Goal: Transaction & Acquisition: Subscribe to service/newsletter

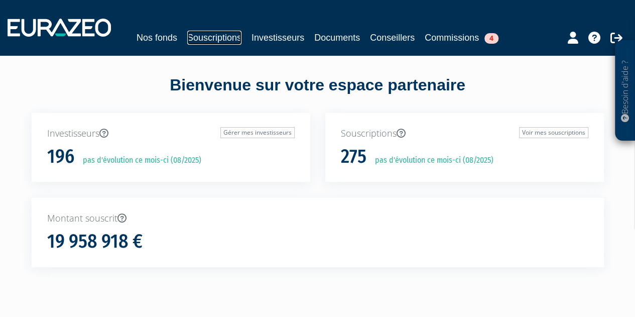
click at [213, 40] on link "Souscriptions" at bounding box center [214, 38] width 54 height 14
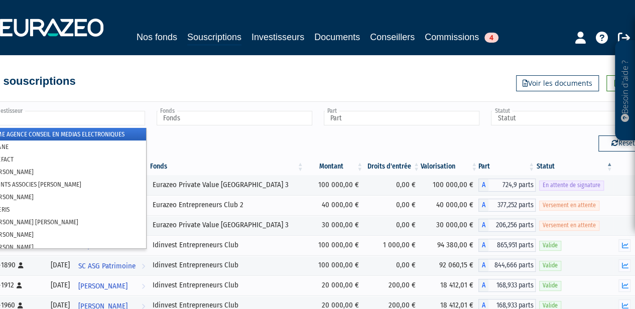
click at [62, 120] on input "text" at bounding box center [67, 118] width 156 height 15
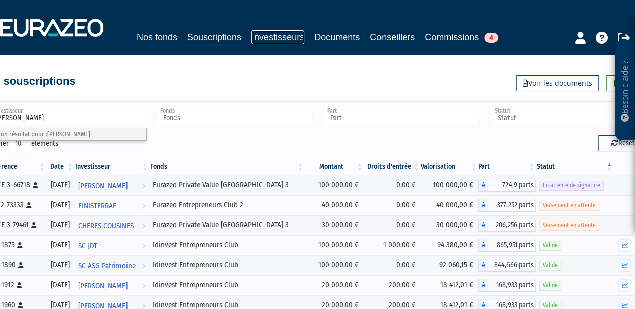
click at [268, 39] on link "Investisseurs" at bounding box center [277, 37] width 53 height 14
type input "Investisseur"
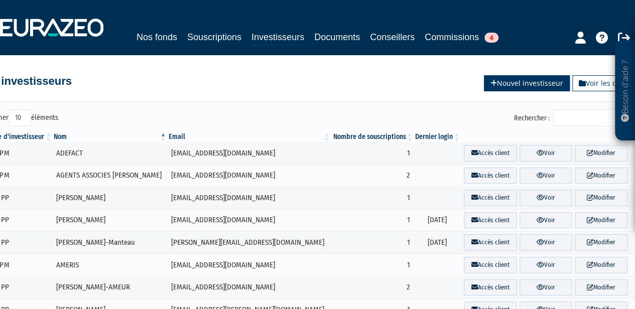
click at [517, 87] on link "Nouvel investisseur" at bounding box center [527, 83] width 86 height 16
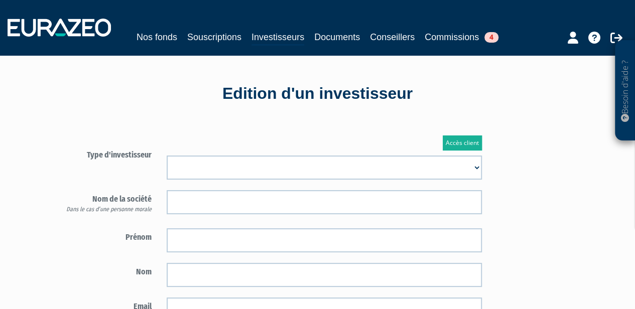
click at [332, 159] on select "Mr Mme Société" at bounding box center [324, 168] width 315 height 24
select select "3"
click at [167, 156] on select "Mr Mme Société" at bounding box center [324, 168] width 315 height 24
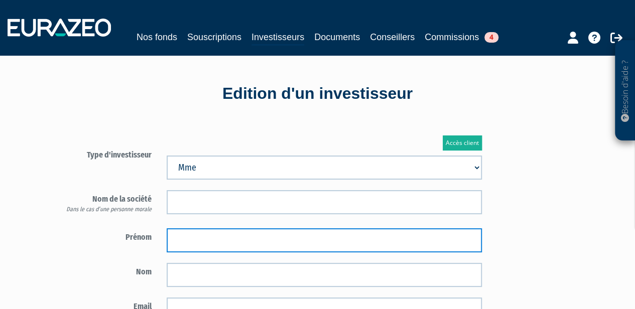
click at [230, 243] on input "text" at bounding box center [324, 240] width 315 height 24
type input "Agnès"
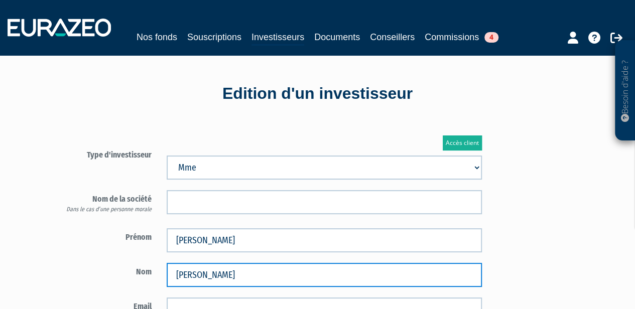
type input "LAFARGUE"
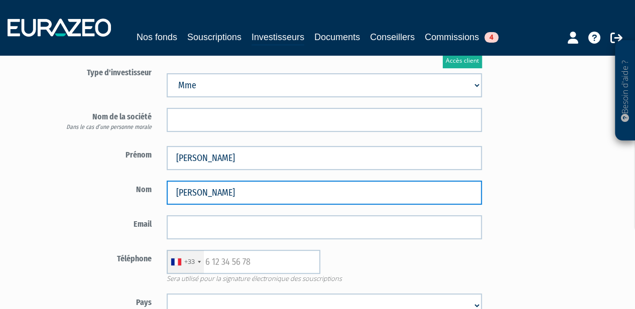
scroll to position [83, 0]
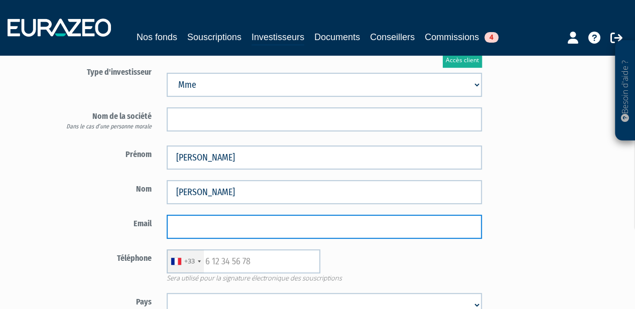
click at [205, 226] on input "email" at bounding box center [324, 227] width 315 height 24
paste input "agnes.lafargue1@gmail.com>"
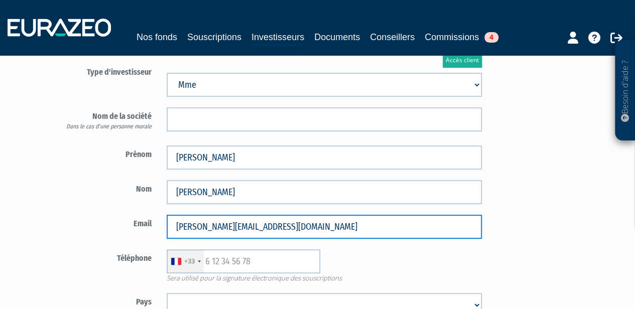
type input "[PERSON_NAME][EMAIL_ADDRESS][DOMAIN_NAME]"
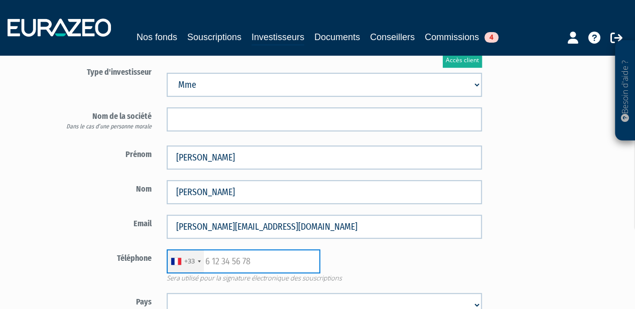
click at [229, 264] on input "text" at bounding box center [244, 261] width 154 height 24
paste input "0687120248"
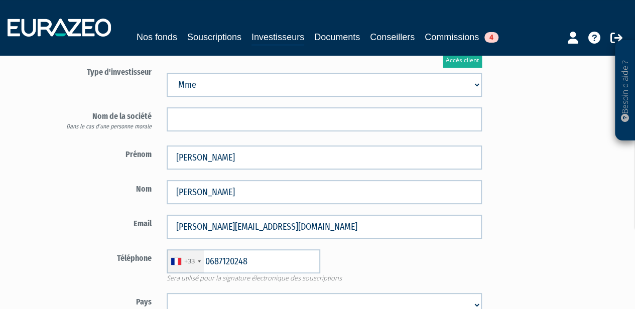
click at [386, 256] on div "+33 France +33 Germany (Deutschland) +49 Switzerland (Schweiz) +41 Belgium (Bel…" at bounding box center [324, 261] width 330 height 24
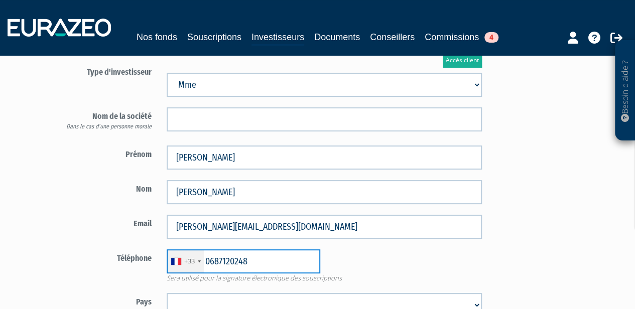
click at [213, 261] on input "0687120248" at bounding box center [244, 261] width 154 height 24
type input "687120248"
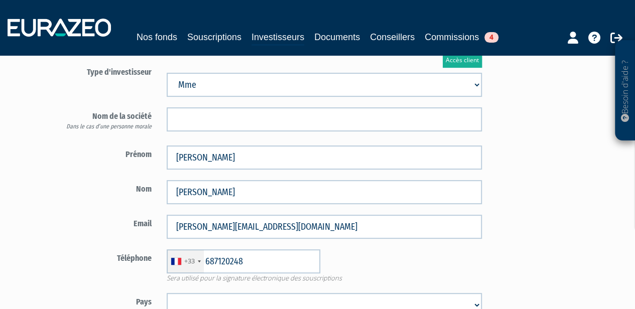
click at [370, 257] on div "+33 France +33 Germany (Deutschland) +49 Switzerland (Schweiz) +41 Belgium (Bel…" at bounding box center [324, 261] width 330 height 24
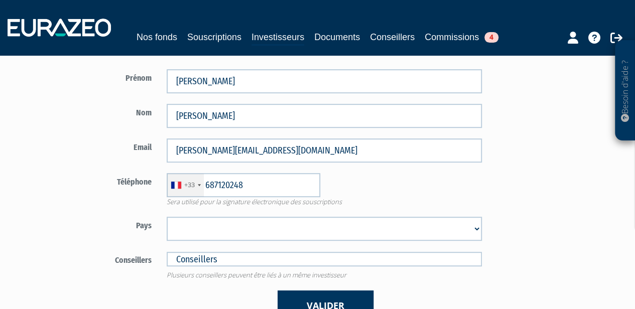
scroll to position [160, 0]
click at [321, 232] on select "Afghanistan Afrique du Sud Albanie Algérie Allemagne Andorre Angola Anguilla An…" at bounding box center [324, 228] width 315 height 24
select select "75"
click at [167, 216] on select "Afghanistan Afrique du Sud Albanie Algérie Allemagne Andorre Angola Anguilla An…" at bounding box center [324, 228] width 315 height 24
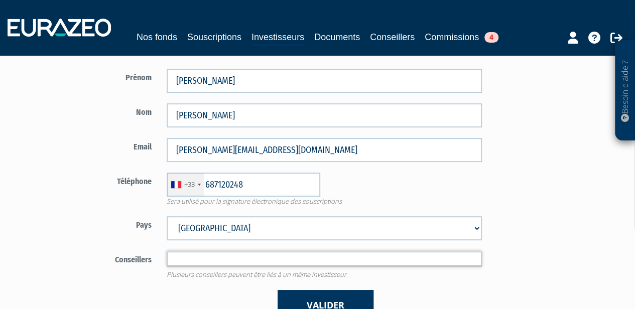
click at [307, 261] on input "text" at bounding box center [324, 258] width 315 height 15
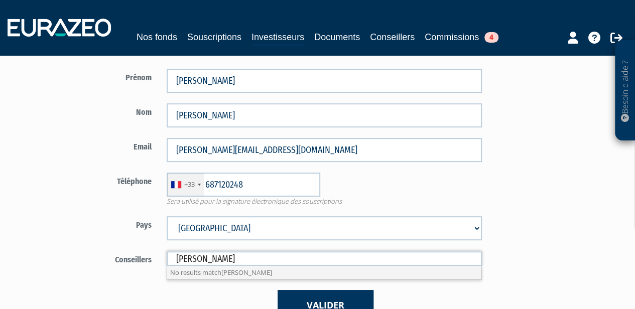
drag, startPoint x: 254, startPoint y: 248, endPoint x: 135, endPoint y: 248, distance: 118.9
click at [135, 248] on form "Type d'investisseur Mr Mme Société" at bounding box center [269, 153] width 441 height 334
type input "Conseillers"
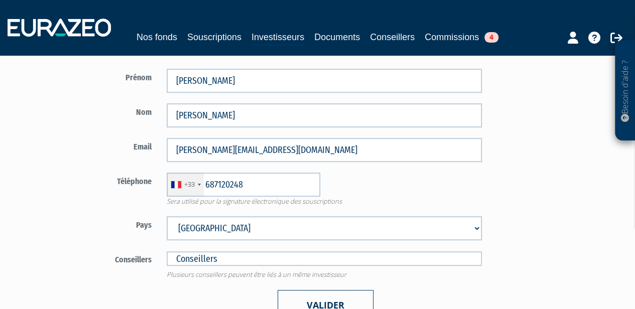
click at [367, 304] on button "Valider" at bounding box center [326, 305] width 96 height 31
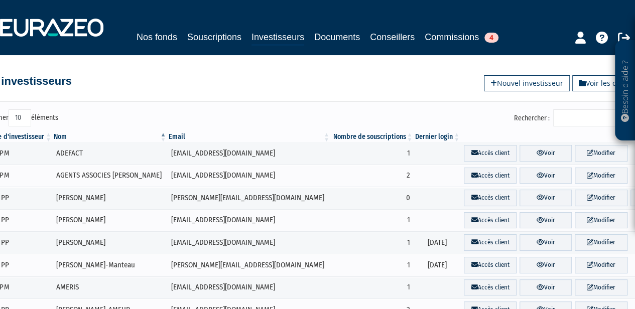
click at [569, 121] on input "Rechercher :" at bounding box center [600, 117] width 95 height 17
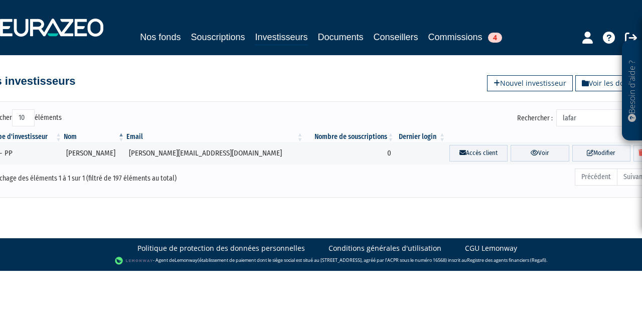
type input "lafar"
click at [202, 34] on link "Souscriptions" at bounding box center [218, 37] width 54 height 14
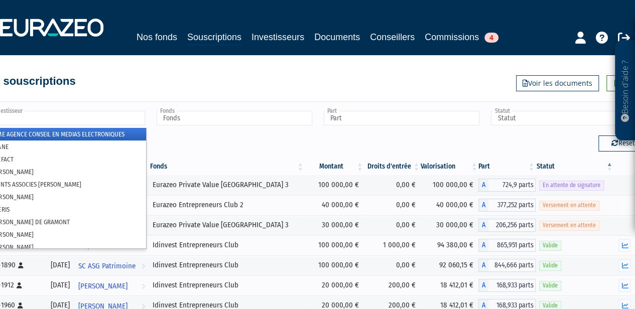
click at [80, 121] on input "text" at bounding box center [67, 118] width 156 height 15
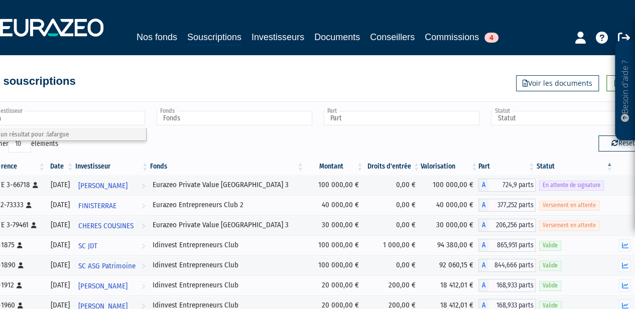
type input "l"
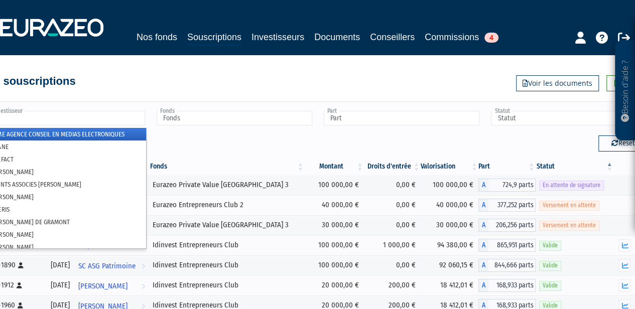
click at [276, 28] on div "Nos fonds Souscriptions Investisseurs Documents Conseillers Commissions 4" at bounding box center [317, 27] width 650 height 37
type input "Investisseur"
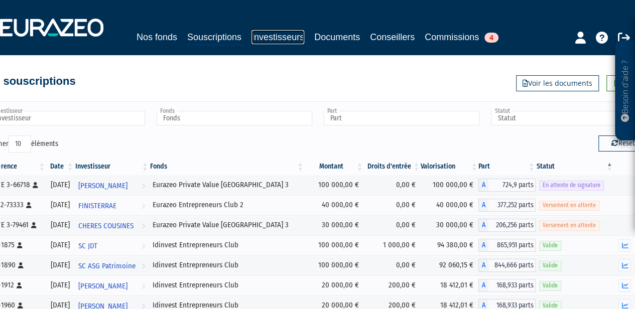
click at [277, 38] on link "Investisseurs" at bounding box center [277, 37] width 53 height 14
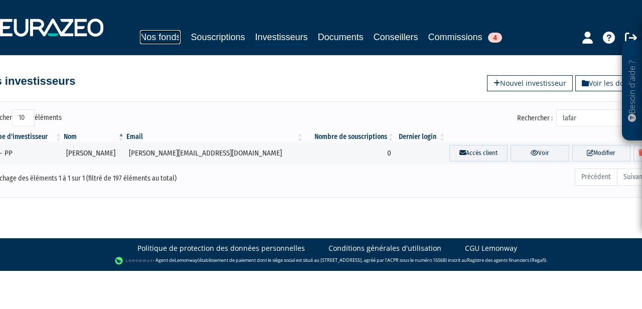
click at [163, 33] on link "Nos fonds" at bounding box center [160, 37] width 41 height 14
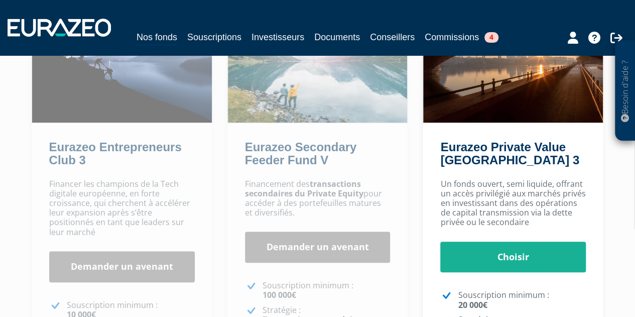
scroll to position [129, 0]
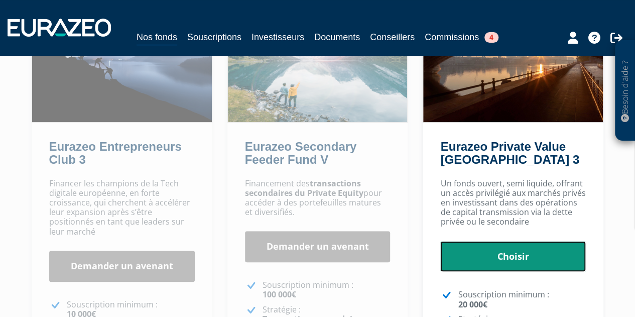
click at [465, 270] on link "Choisir" at bounding box center [513, 256] width 146 height 31
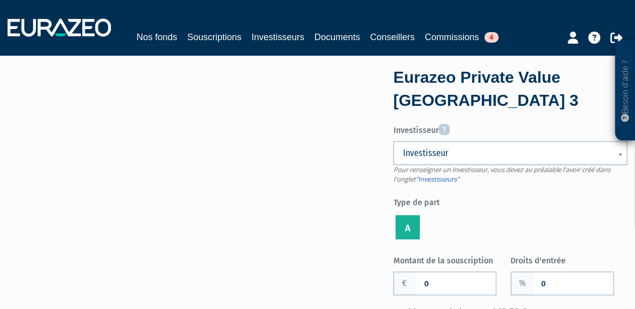
click at [460, 156] on span "Investisseur" at bounding box center [504, 153] width 202 height 12
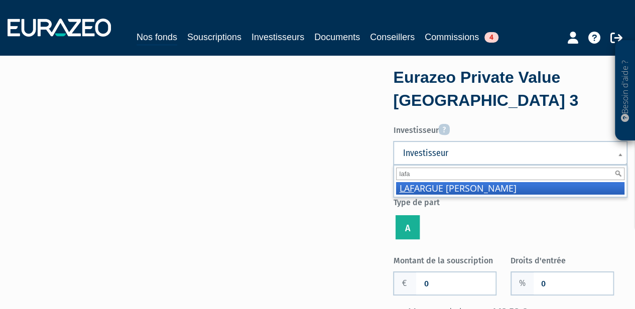
type input "lafar"
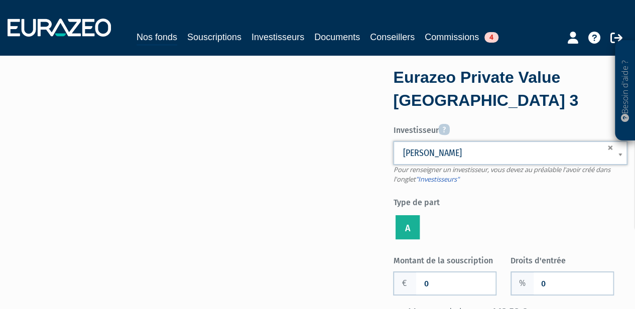
scroll to position [34, 0]
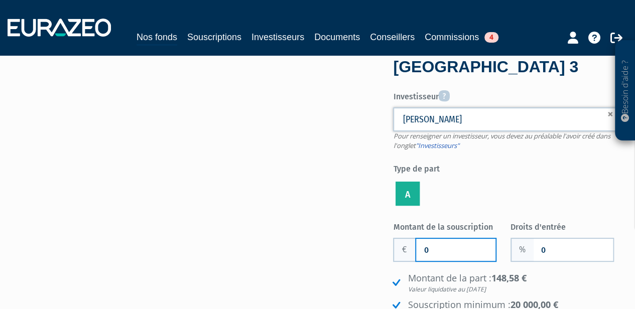
click at [454, 252] on input "0" at bounding box center [455, 250] width 79 height 22
type input "33 000"
click at [500, 211] on form "Eurazeo Private Value Europe 3 Investisseur Pour renseigner un investisseur, vo…" at bounding box center [510, 235] width 234 height 405
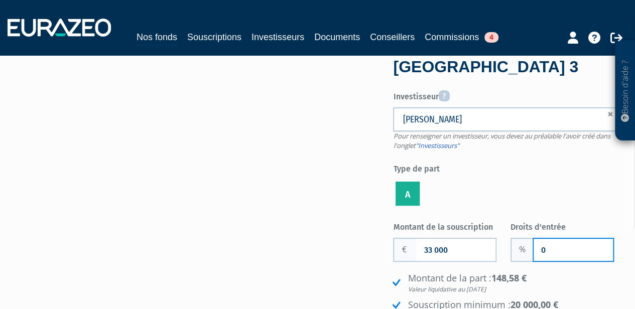
click at [550, 244] on input "0" at bounding box center [573, 250] width 79 height 22
type input "1"
click at [555, 184] on ul "A" at bounding box center [510, 194] width 234 height 29
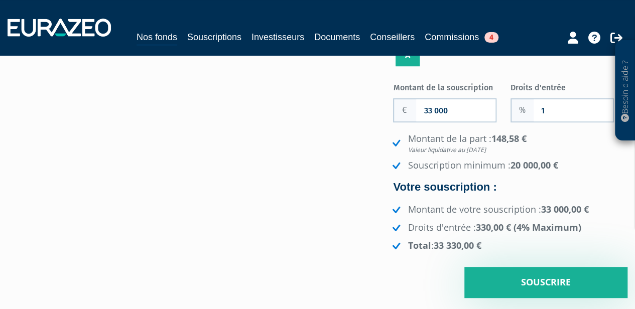
scroll to position [174, 0]
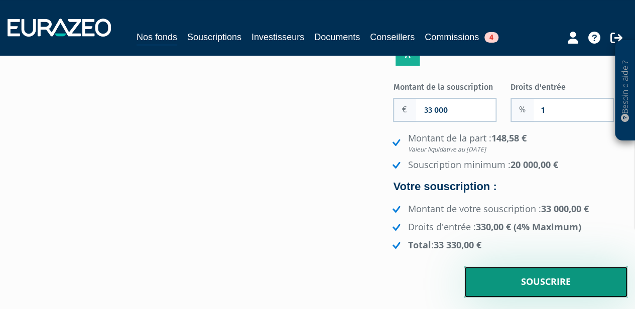
click at [542, 275] on input "Souscrire" at bounding box center [545, 281] width 163 height 31
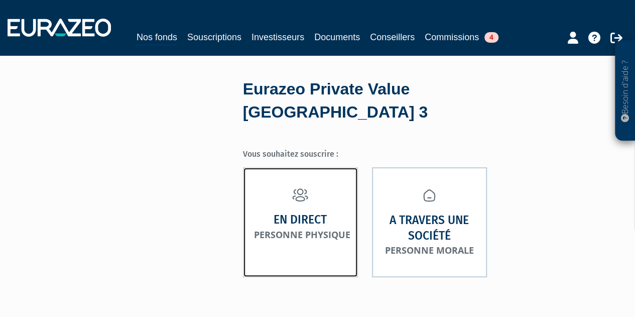
click at [268, 221] on link "En direct Personne physique" at bounding box center [300, 222] width 115 height 110
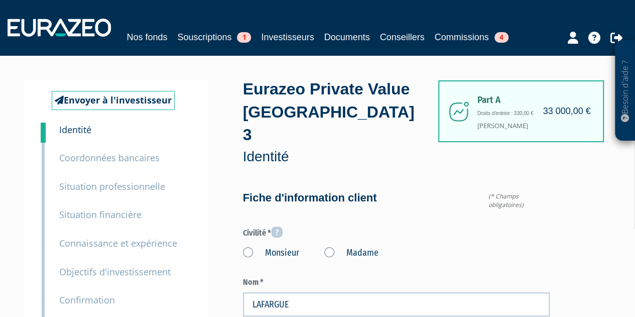
type input "6 87 12 02 48"
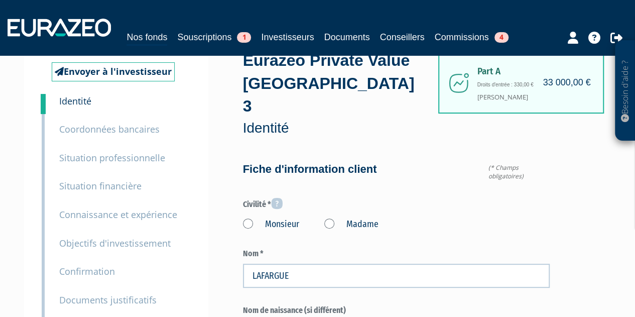
scroll to position [29, 0]
click at [328, 217] on label "Madame" at bounding box center [351, 223] width 54 height 13
click at [0, 0] on "Madame" at bounding box center [0, 0] width 0 height 0
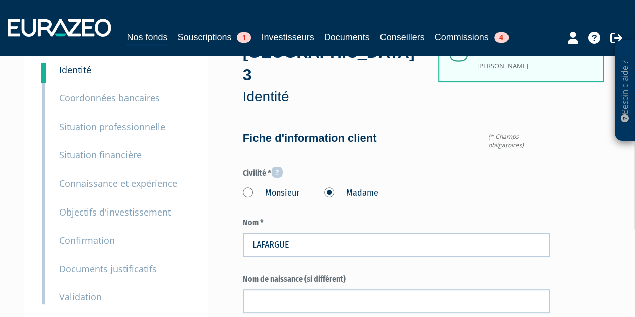
scroll to position [60, 0]
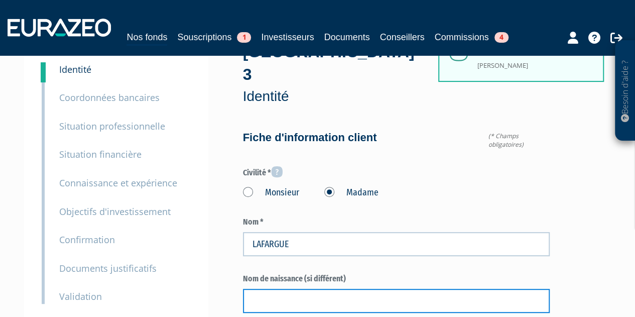
click at [289, 289] on input "text" at bounding box center [396, 301] width 307 height 24
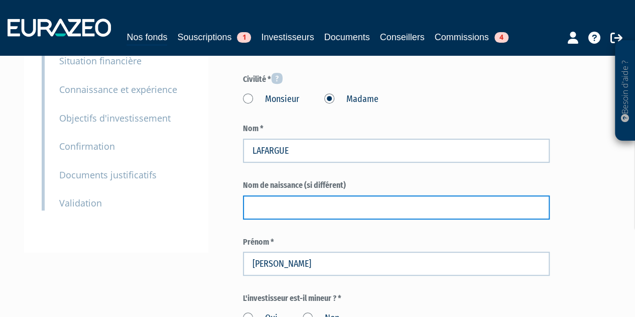
scroll to position [187, 0]
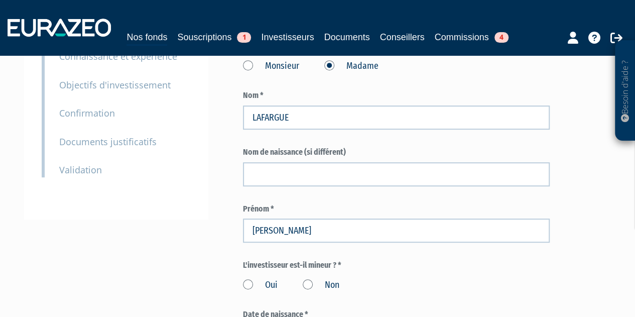
click at [306, 279] on label "Non" at bounding box center [321, 285] width 37 height 13
click at [0, 0] on input "Non" at bounding box center [0, 0] width 0 height 0
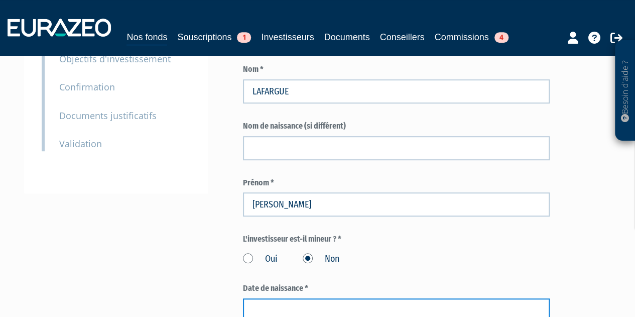
click at [294, 298] on input at bounding box center [396, 310] width 307 height 24
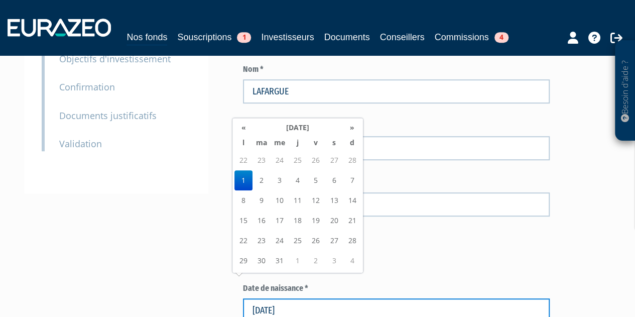
type input "01/03/1965"
click at [238, 180] on td "1" at bounding box center [243, 180] width 18 height 20
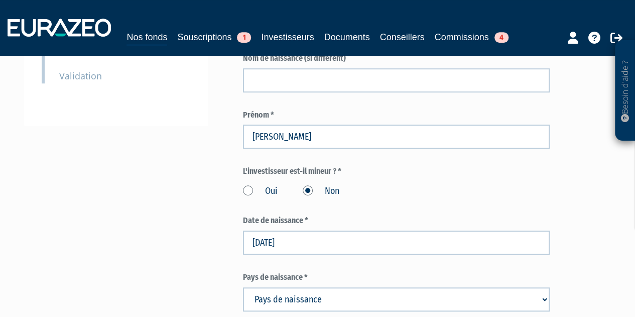
scroll to position [283, 0]
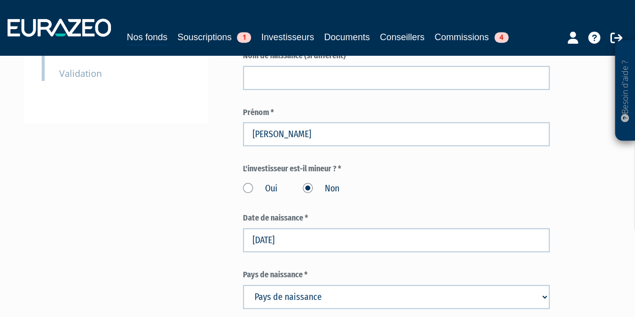
click at [339, 285] on select "Pays de naissance Afghanistan Afrique du Sud Albanie Algérie Allemagne Andorre" at bounding box center [396, 297] width 307 height 24
select select "75"
click at [243, 285] on select "Pays de naissance Afghanistan Afrique du Sud Albanie Algérie Allemagne Andorre" at bounding box center [396, 297] width 307 height 24
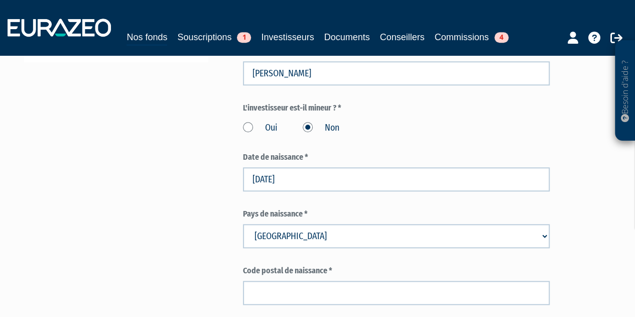
scroll to position [344, 0]
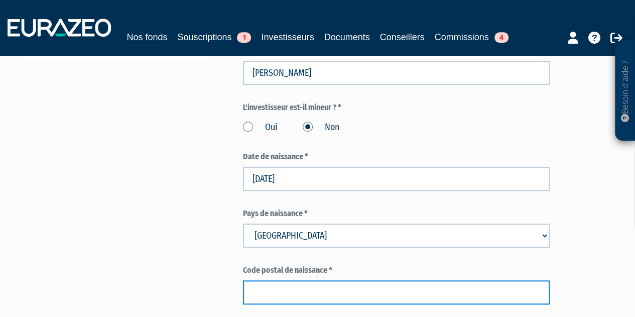
click at [339, 280] on input "text" at bounding box center [396, 292] width 307 height 24
click at [337, 280] on input "59000" at bounding box center [396, 292] width 307 height 24
type input "59000"
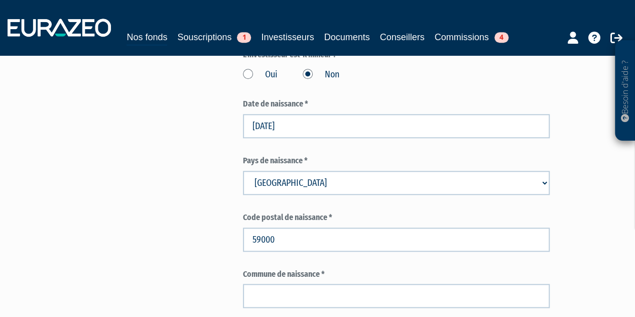
scroll to position [397, 0]
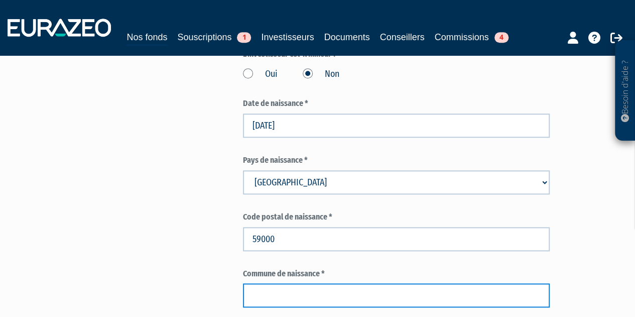
click at [309, 283] on input "text" at bounding box center [396, 295] width 307 height 24
type input "l"
type input "LILLE"
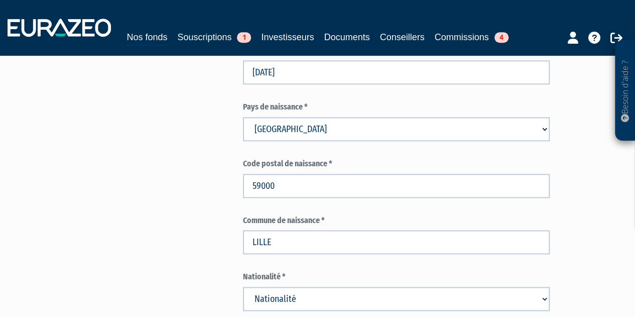
click at [292, 287] on select "Nationalité Afghanistan Afrique du Sud Albanie Algérie Allemagne Andorre" at bounding box center [396, 299] width 307 height 24
select select "75"
click at [243, 287] on select "Nationalité Afghanistan Afrique du Sud Albanie Algérie Allemagne Andorre" at bounding box center [396, 299] width 307 height 24
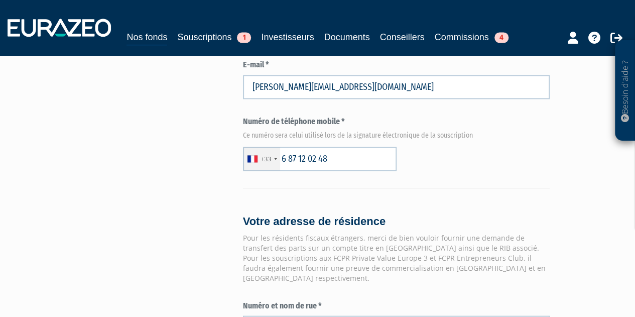
scroll to position [803, 0]
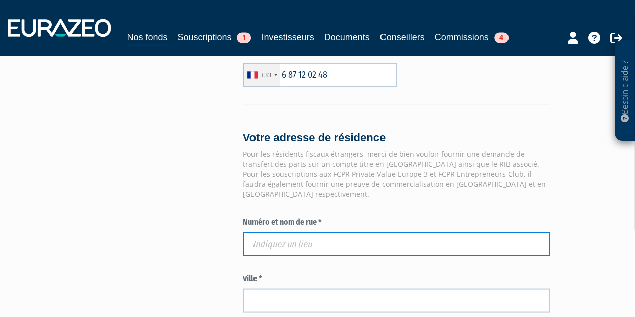
click at [302, 231] on input "text" at bounding box center [396, 243] width 307 height 24
paste input "ESC 1 61 RUE DES TRICOTS 92140 CLAMART"
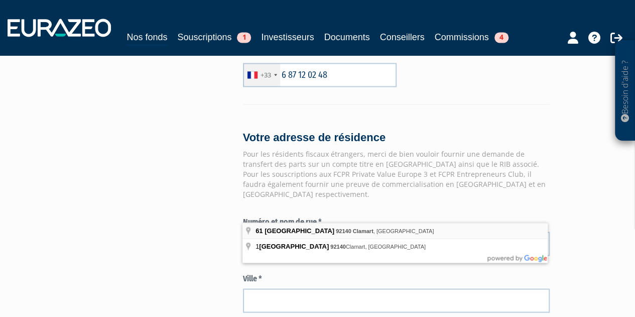
type input "61 Rue des Tricots, 92140 Clamart, France"
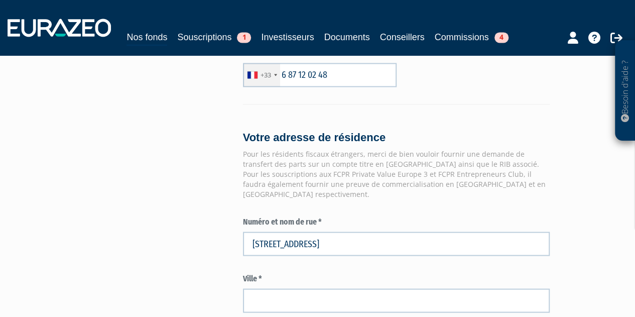
type input "Clamart"
type input "92140"
type input "61 Rue des Tricots"
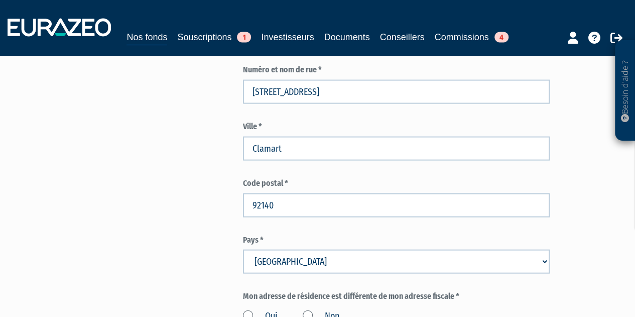
scroll to position [955, 0]
click at [305, 309] on label "Non" at bounding box center [321, 315] width 37 height 13
click at [0, 0] on input "Non" at bounding box center [0, 0] width 0 height 0
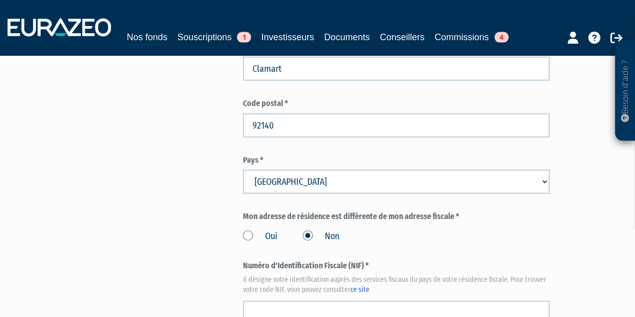
scroll to position [1049, 0]
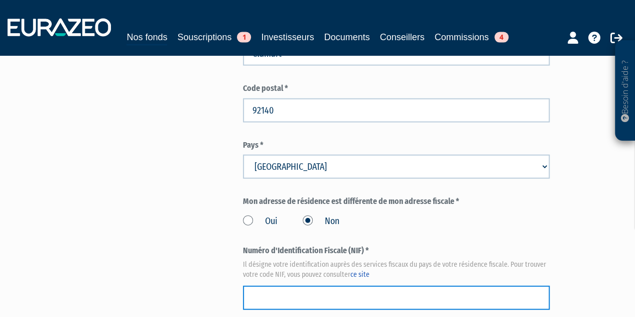
click at [303, 286] on input "text" at bounding box center [396, 298] width 307 height 24
paste input "19 99 026 013 145"
type input "19 99 026 013 145"
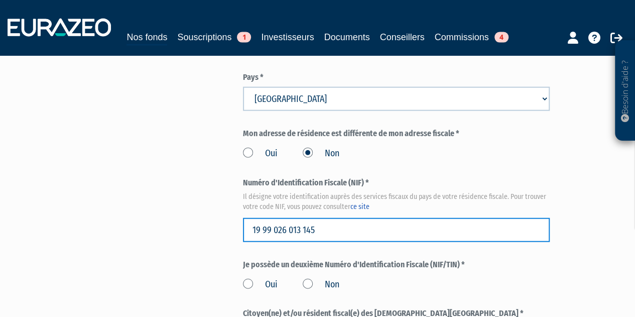
scroll to position [1137, 0]
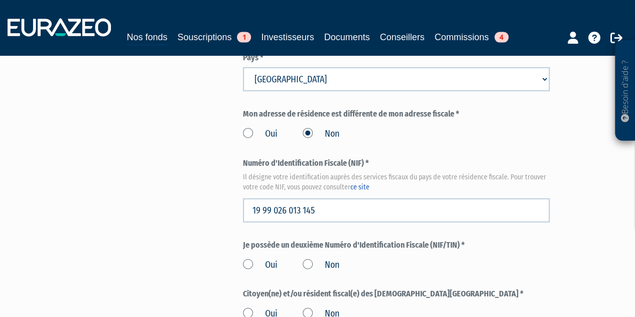
click at [310, 258] on label "Non" at bounding box center [321, 264] width 37 height 13
click at [0, 0] on input "Non" at bounding box center [0, 0] width 0 height 0
click at [308, 307] on label "Non" at bounding box center [321, 313] width 37 height 13
click at [0, 0] on input "Non" at bounding box center [0, 0] width 0 height 0
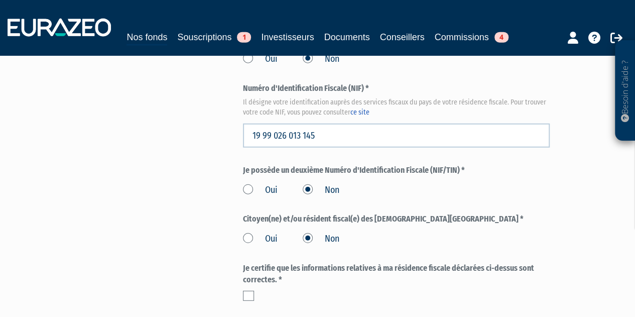
scroll to position [1212, 0]
click at [245, 290] on label at bounding box center [248, 295] width 11 height 10
click at [0, 0] on input "checkbox" at bounding box center [0, 0] width 0 height 0
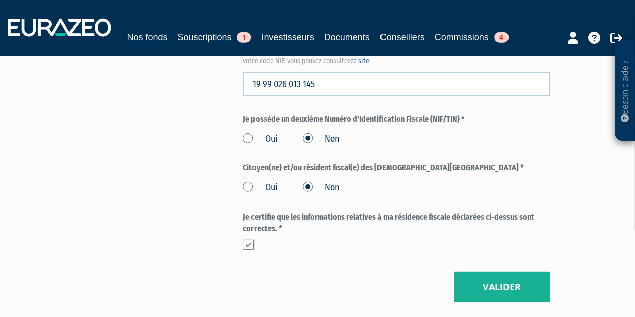
scroll to position [1264, 0]
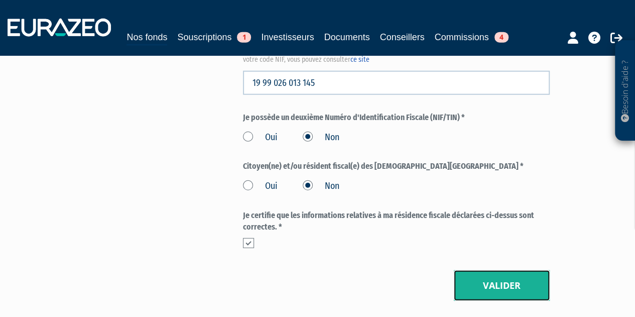
click at [478, 270] on button "Valider" at bounding box center [502, 285] width 96 height 31
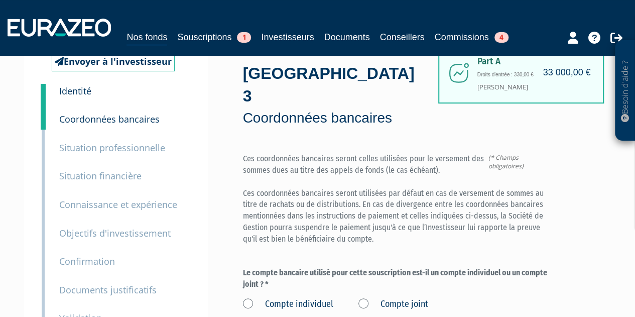
scroll to position [42, 0]
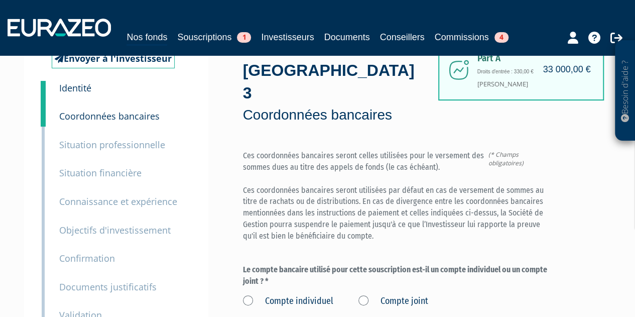
click at [250, 295] on label "Compte individuel" at bounding box center [288, 301] width 90 height 13
click at [0, 0] on individuel "Compte individuel" at bounding box center [0, 0] width 0 height 0
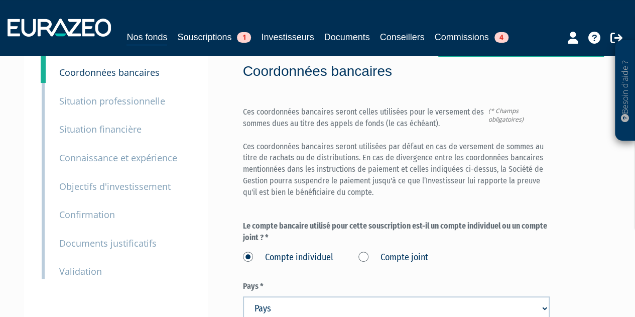
scroll to position [86, 0]
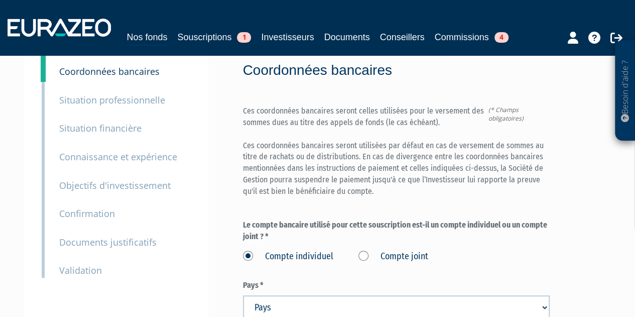
click at [298, 295] on select "Pays [GEOGRAPHIC_DATA] [GEOGRAPHIC_DATA] [GEOGRAPHIC_DATA] [GEOGRAPHIC_DATA] [G…" at bounding box center [396, 307] width 307 height 24
select select "75"
click at [243, 295] on select "Pays [GEOGRAPHIC_DATA] [GEOGRAPHIC_DATA] [GEOGRAPHIC_DATA] [GEOGRAPHIC_DATA] [G…" at bounding box center [396, 307] width 307 height 24
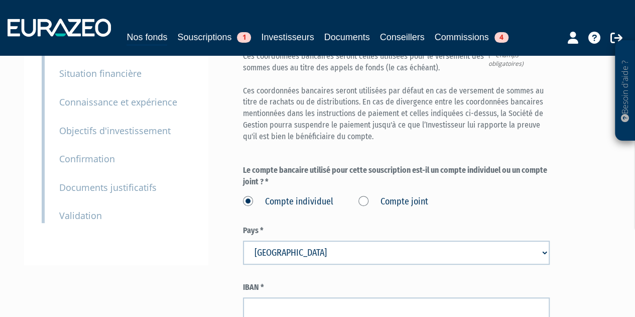
scroll to position [146, 0]
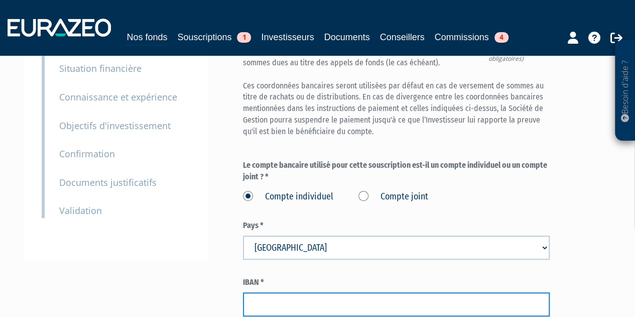
click at [298, 292] on input "text" at bounding box center [396, 304] width 307 height 24
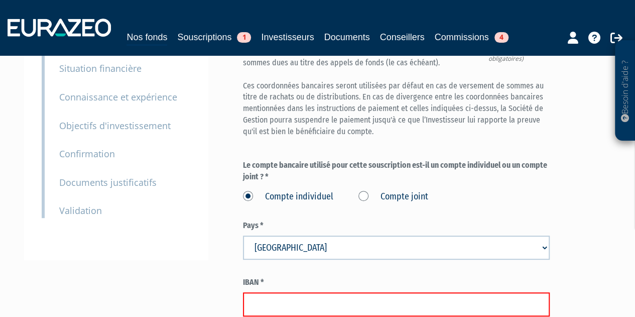
paste input "FR76 1807 9921 6102 0217 6024 013"
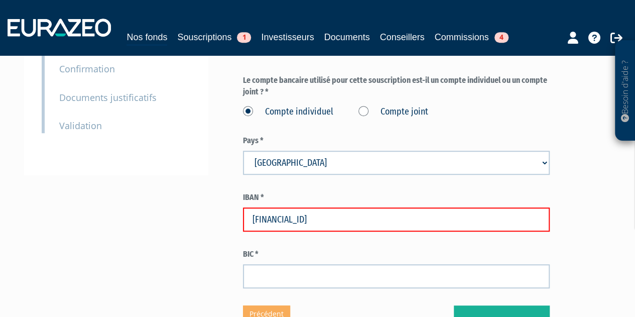
scroll to position [232, 0]
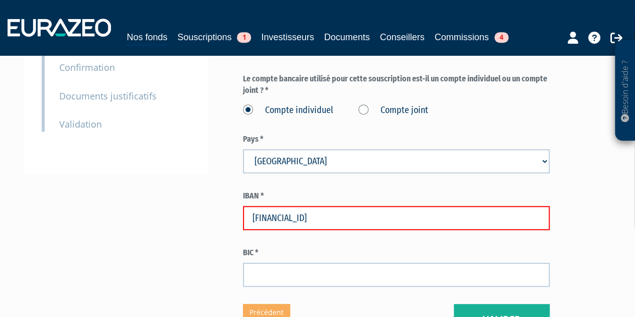
type input "FR76 1807 9921 6102 0217 6024 013"
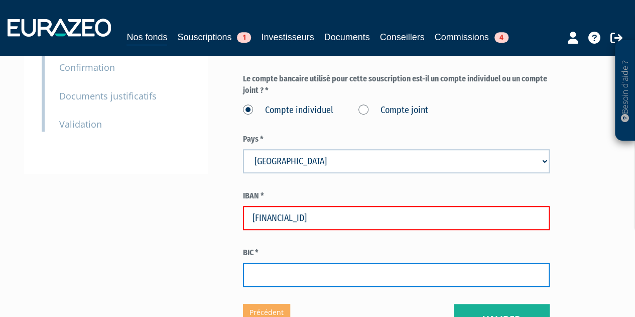
click at [377, 262] on input "text" at bounding box center [396, 274] width 307 height 24
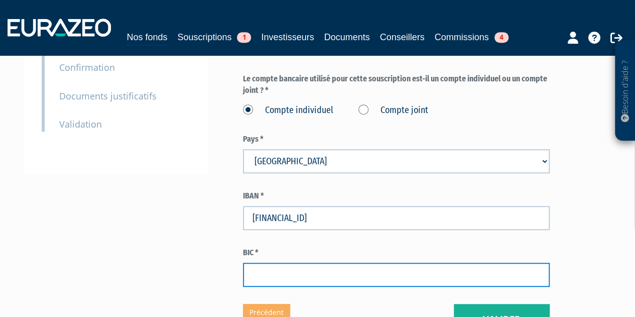
paste input "CCDFFRPPXXX"
type input "CCDFFRPPXXX"
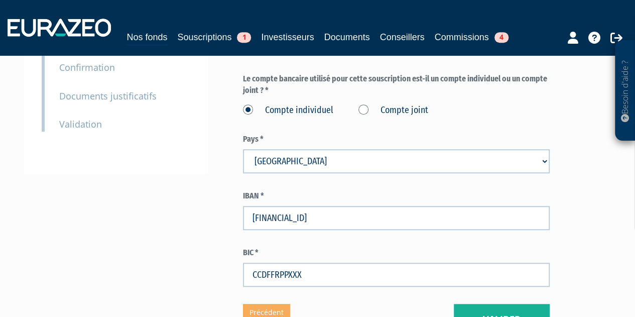
click at [601, 195] on div "Part A 33 000,00 € Droits d'entrée : 330,00 € Agnès LAFARGUE Eurazeo Private Va…" at bounding box center [427, 91] width 368 height 486
click at [500, 304] on button "Valider" at bounding box center [502, 319] width 96 height 31
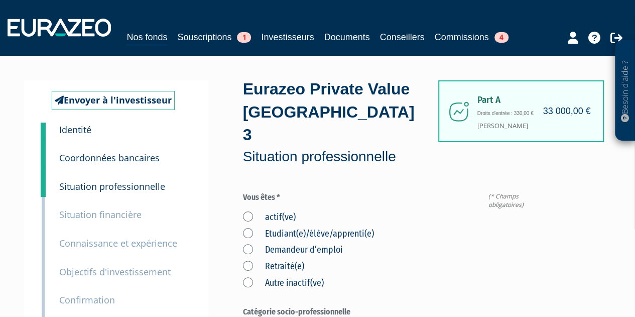
click at [249, 211] on label "actif(ve)" at bounding box center [269, 217] width 53 height 13
click at [0, 0] on input "actif(ve)" at bounding box center [0, 0] width 0 height 0
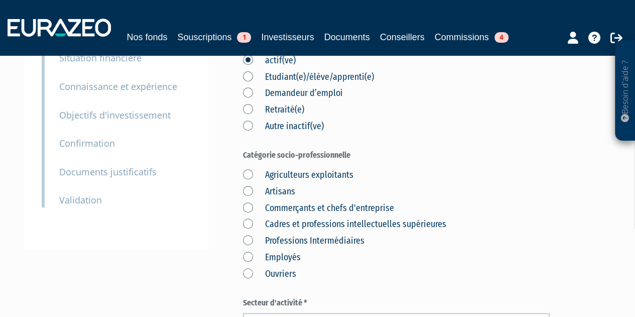
scroll to position [157, 0]
click at [248, 217] on label "Cadres et professions intellectuelles supérieures" at bounding box center [344, 223] width 203 height 13
click at [0, 0] on supérieures "Cadres et professions intellectuelles supérieures" at bounding box center [0, 0] width 0 height 0
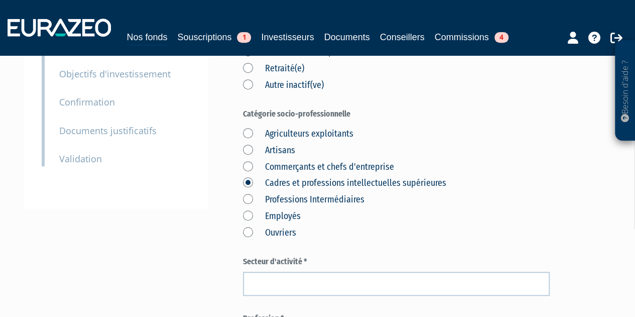
scroll to position [201, 0]
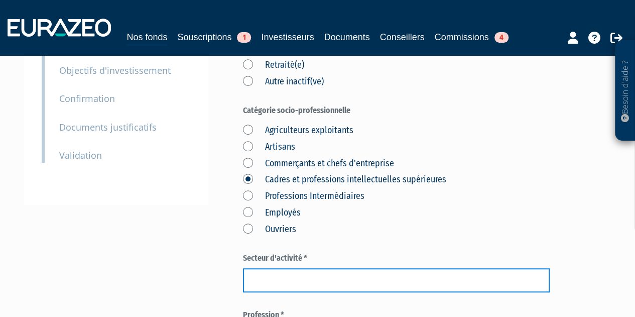
click at [270, 268] on input "text" at bounding box center [396, 280] width 307 height 24
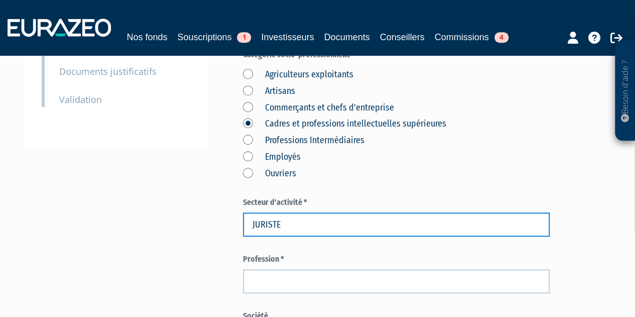
type input "JURISTE"
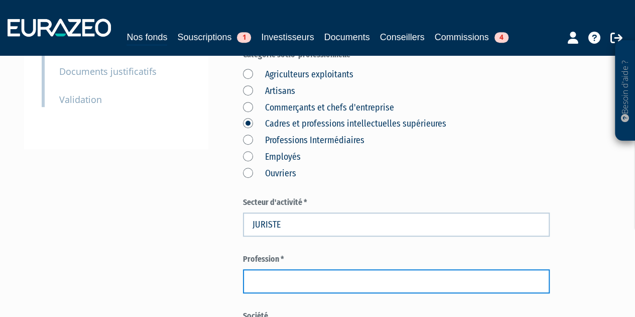
click at [270, 269] on input "text" at bounding box center [396, 281] width 307 height 24
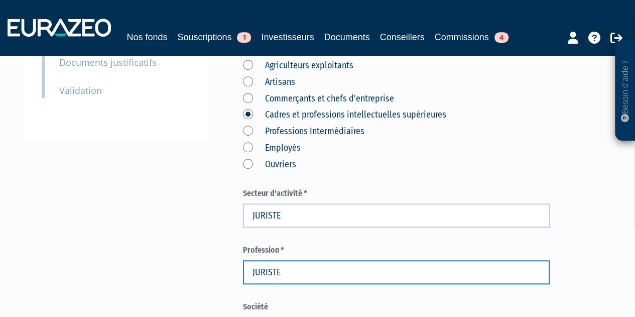
type input "JURISTE"
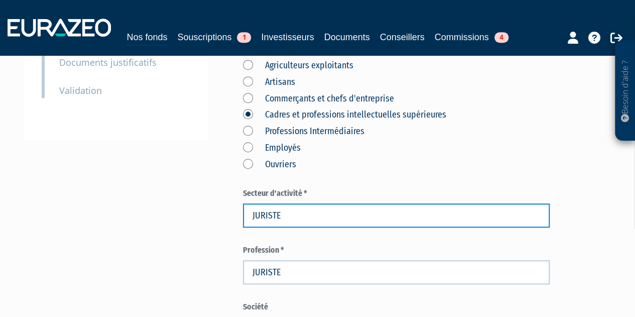
click at [291, 203] on input "JURISTE" at bounding box center [396, 215] width 307 height 24
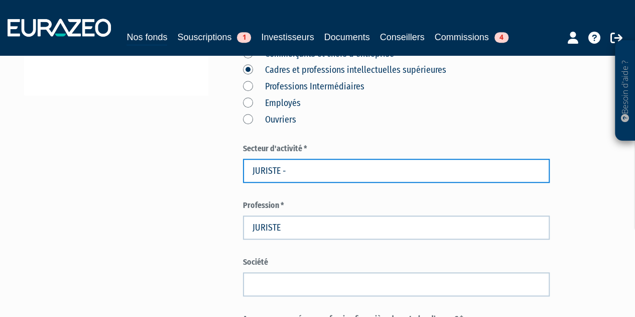
scroll to position [311, 0]
type input "J"
type input "droit - juridique"
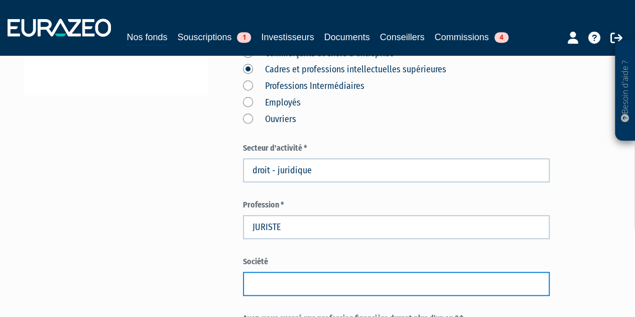
click at [293, 272] on input "text" at bounding box center [396, 284] width 307 height 24
paste input "Etablissement Public Territorial Grand Paris Seine Ouest."
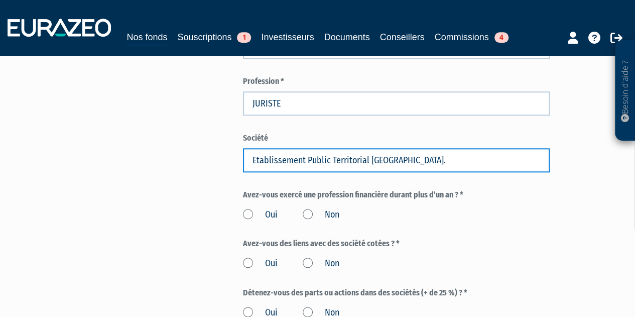
scroll to position [435, 0]
type input "Etablissement Public Territorial Grand Paris Seine Ouest."
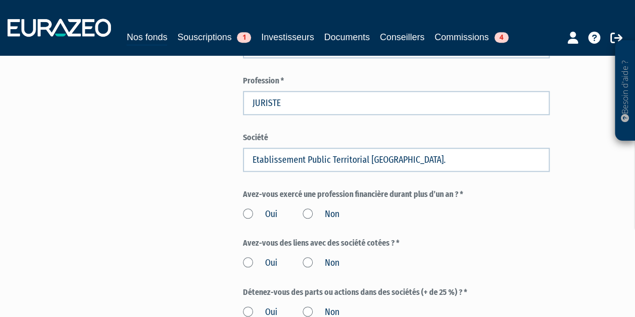
click at [313, 208] on label "Non" at bounding box center [321, 214] width 37 height 13
click at [0, 0] on input "Non" at bounding box center [0, 0] width 0 height 0
click at [310, 256] on label "Non" at bounding box center [321, 262] width 37 height 13
click at [0, 0] on input "Non" at bounding box center [0, 0] width 0 height 0
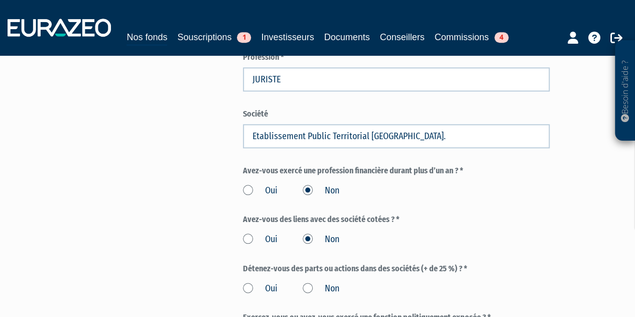
click at [308, 282] on label "Non" at bounding box center [321, 288] width 37 height 13
click at [0, 0] on input "Non" at bounding box center [0, 0] width 0 height 0
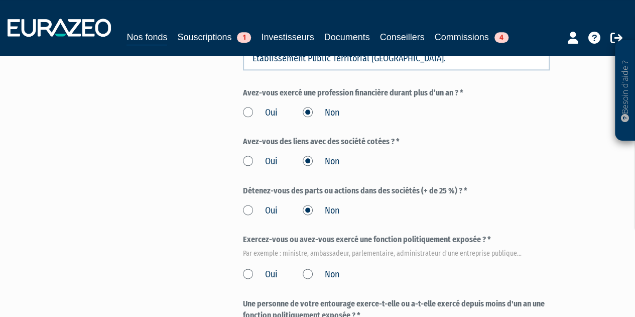
scroll to position [542, 0]
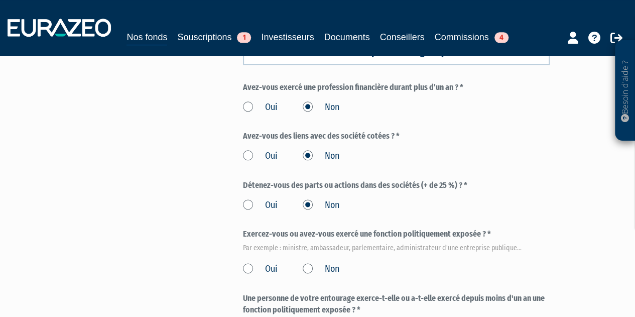
click at [308, 262] on label "Non" at bounding box center [321, 268] width 37 height 13
click at [0, 0] on input "Non" at bounding box center [0, 0] width 0 height 0
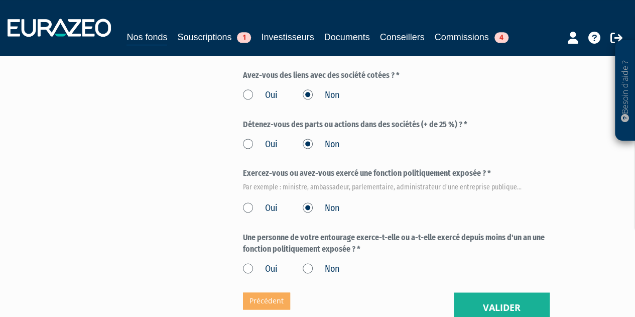
scroll to position [603, 0]
click at [309, 262] on label "Non" at bounding box center [321, 268] width 37 height 13
click at [0, 0] on input "Non" at bounding box center [0, 0] width 0 height 0
click at [530, 292] on button "Valider" at bounding box center [502, 307] width 96 height 31
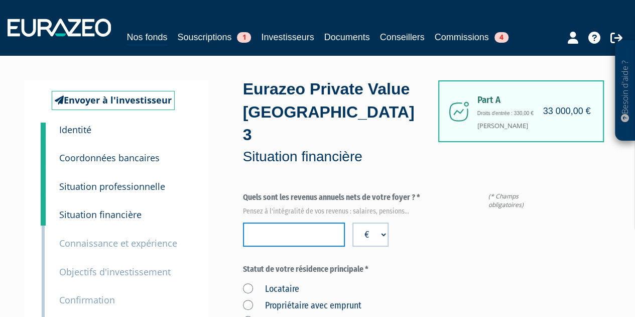
click at [290, 222] on input "number" at bounding box center [294, 234] width 102 height 24
type input "116000"
click at [458, 263] on label "Statut de votre résidence principale *" at bounding box center [396, 269] width 307 height 12
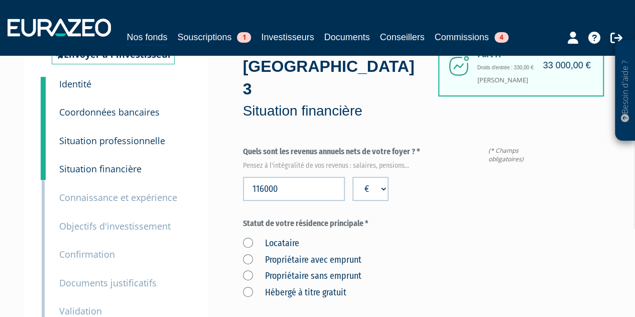
scroll to position [46, 0]
click at [247, 269] on label "Propriétaire sans emprunt" at bounding box center [302, 275] width 118 height 13
click at [0, 0] on emprunt "Propriétaire sans emprunt" at bounding box center [0, 0] width 0 height 0
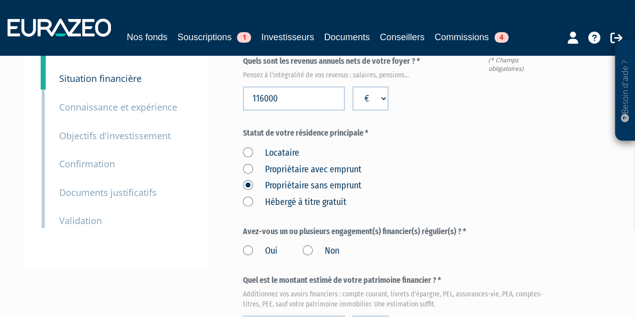
click at [303, 244] on label "Non" at bounding box center [321, 250] width 37 height 13
click at [0, 0] on input "Non" at bounding box center [0, 0] width 0 height 0
type input "100000"
click at [452, 226] on div "Avez-vous un ou plusieurs engagement(s) financier(s) régulier(s) ? * Oui Non" at bounding box center [396, 242] width 307 height 32
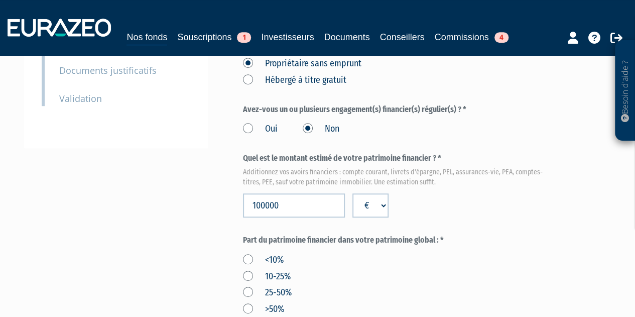
scroll to position [258, 0]
click at [246, 270] on label "10-25%" at bounding box center [267, 276] width 48 height 13
click at [0, 0] on input "10-25%" at bounding box center [0, 0] width 0 height 0
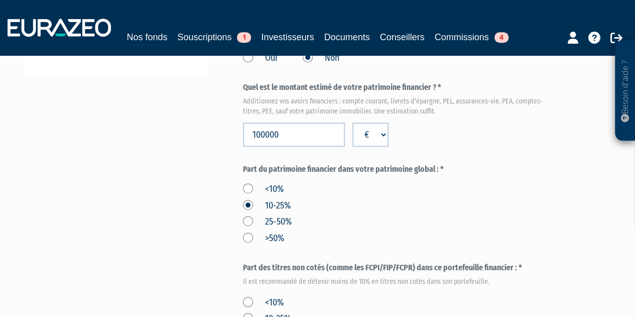
scroll to position [360, 0]
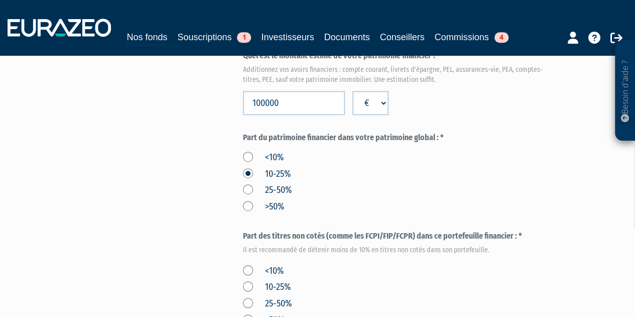
click at [250, 264] on label "<10%" at bounding box center [263, 270] width 41 height 13
click at [0, 0] on input "<10%" at bounding box center [0, 0] width 0 height 0
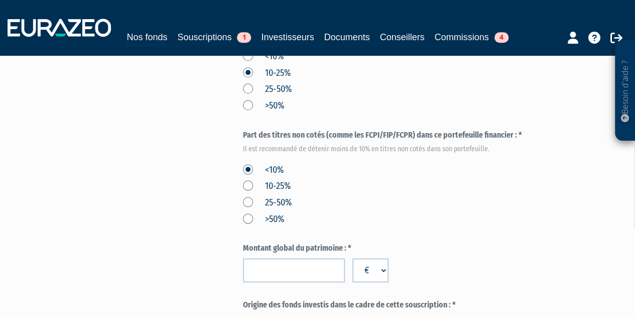
scroll to position [462, 0]
click at [309, 257] on input "number" at bounding box center [294, 269] width 102 height 24
type input "700000"
click at [486, 211] on form "(* Champs obligatoires) Quels sont les revenus annuels nets de votre foyer ? * …" at bounding box center [396, 96] width 307 height 733
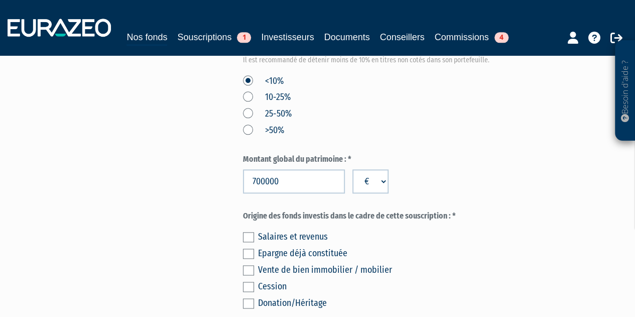
scroll to position [551, 0]
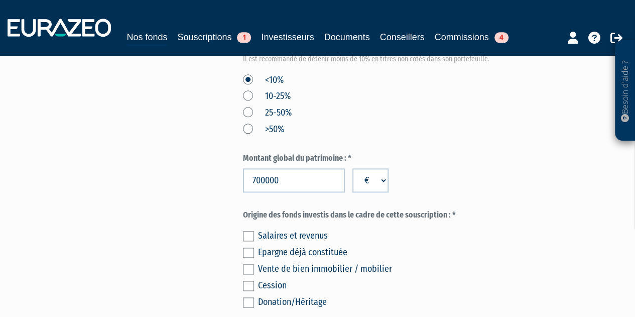
click at [246, 247] on label at bounding box center [248, 252] width 11 height 10
click at [0, 0] on input "checkbox" at bounding box center [0, 0] width 0 height 0
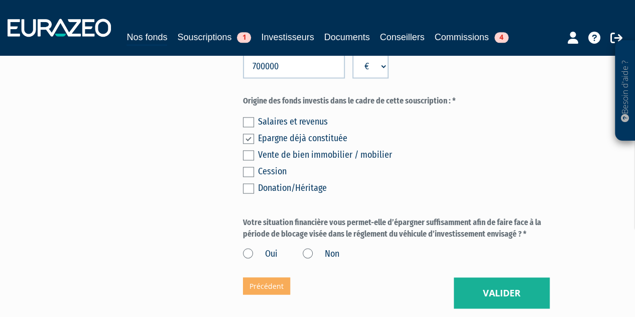
scroll to position [665, 0]
click at [247, 247] on label "Oui" at bounding box center [260, 253] width 35 height 13
click at [0, 0] on input "Oui" at bounding box center [0, 0] width 0 height 0
click at [488, 277] on button "Valider" at bounding box center [502, 292] width 96 height 31
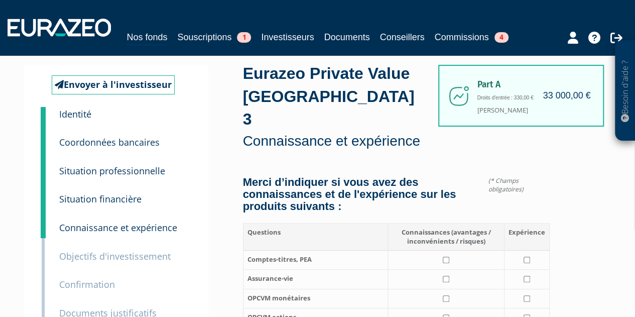
scroll to position [16, 0]
click at [530, 256] on input "checkbox" at bounding box center [526, 259] width 7 height 7
checkbox input "true"
click at [528, 275] on input "checkbox" at bounding box center [526, 278] width 7 height 7
checkbox input "true"
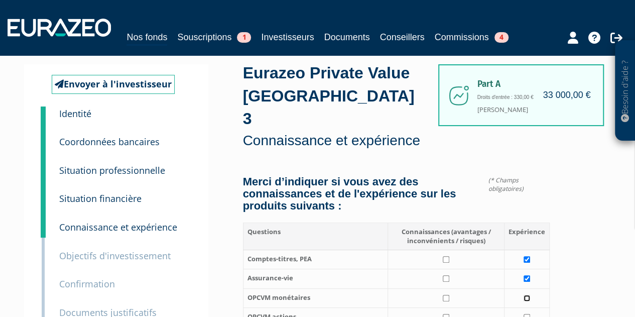
click at [525, 295] on input "checkbox" at bounding box center [526, 298] width 7 height 7
checkbox input "true"
click at [527, 314] on input "checkbox" at bounding box center [526, 317] width 7 height 7
checkbox input "true"
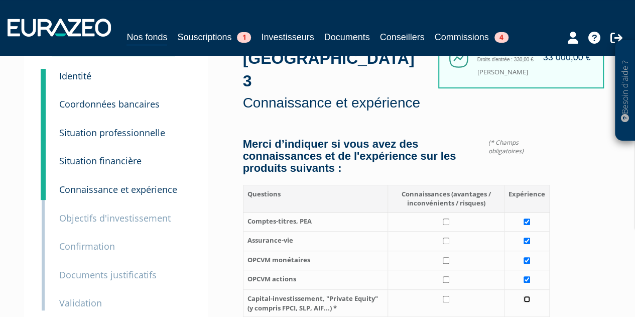
click at [526, 296] on input "checkbox" at bounding box center [526, 299] width 7 height 7
checkbox input "true"
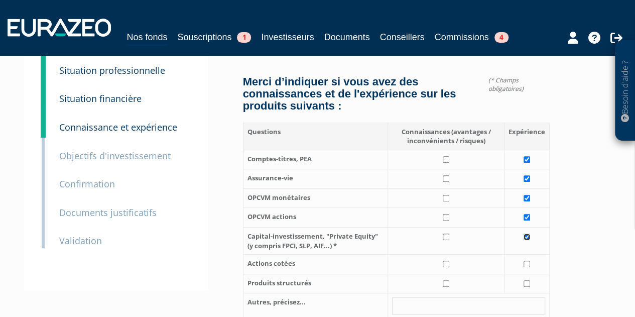
scroll to position [131, 0]
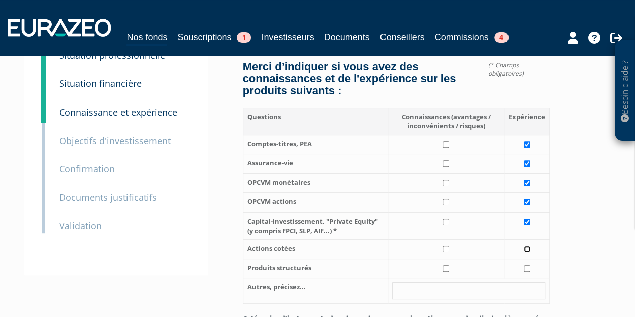
click at [524, 245] on input "checkbox" at bounding box center [526, 248] width 7 height 7
checkbox input "true"
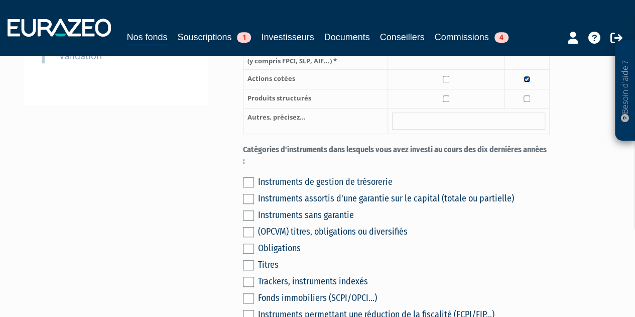
scroll to position [374, 0]
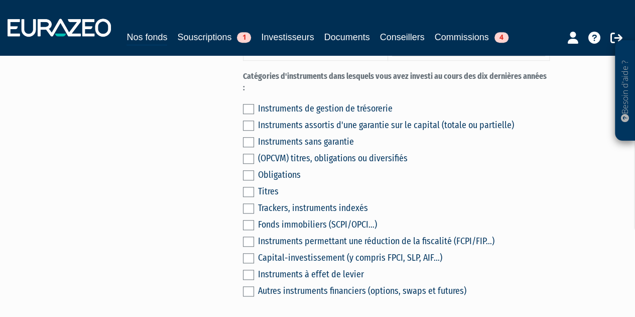
click at [245, 220] on label at bounding box center [248, 225] width 11 height 10
click at [0, 0] on input "checkbox" at bounding box center [0, 0] width 0 height 0
click at [248, 236] on label at bounding box center [248, 241] width 11 height 10
click at [0, 0] on input "checkbox" at bounding box center [0, 0] width 0 height 0
click at [247, 253] on label at bounding box center [248, 258] width 11 height 10
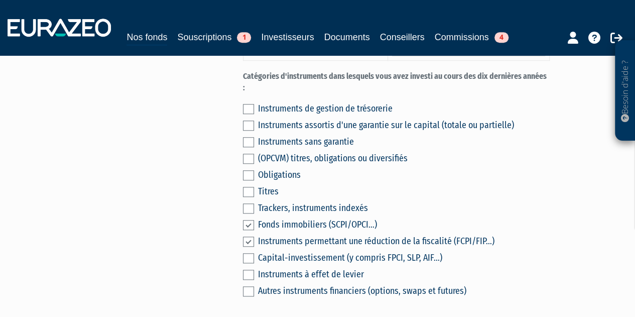
click at [0, 0] on input "checkbox" at bounding box center [0, 0] width 0 height 0
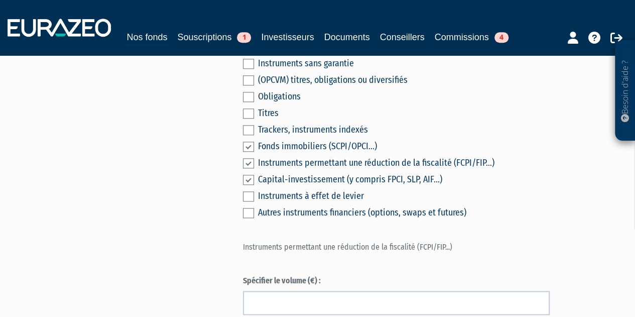
scroll to position [444, 0]
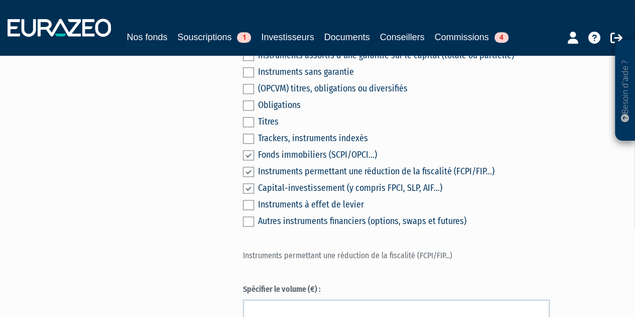
click at [249, 150] on label at bounding box center [248, 155] width 11 height 10
click at [0, 0] on input "checkbox" at bounding box center [0, 0] width 0 height 0
click at [248, 167] on label at bounding box center [248, 172] width 11 height 10
click at [0, 0] on input "checkbox" at bounding box center [0, 0] width 0 height 0
click at [249, 183] on label at bounding box center [248, 188] width 11 height 10
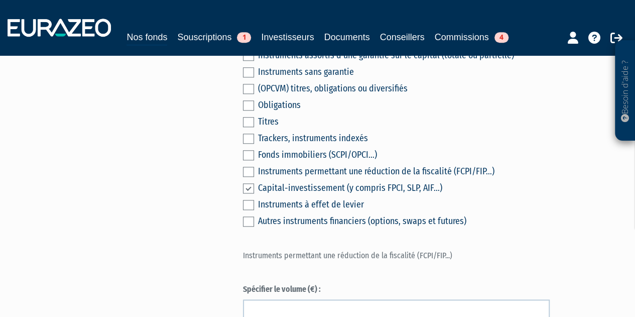
click at [0, 0] on input "checkbox" at bounding box center [0, 0] width 0 height 0
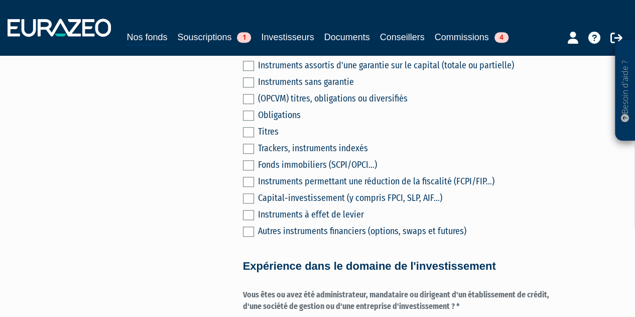
scroll to position [484, 0]
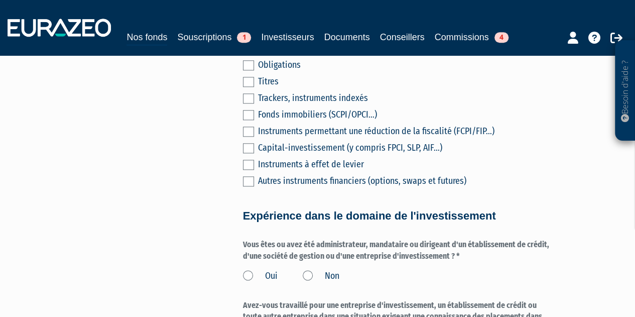
click at [308, 270] on label "Non" at bounding box center [321, 276] width 37 height 13
click at [0, 0] on input "Non" at bounding box center [0, 0] width 0 height 0
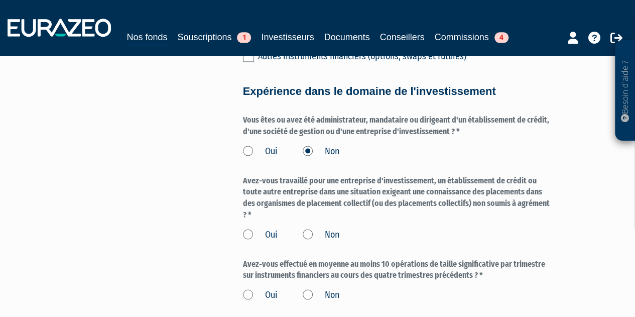
scroll to position [609, 0]
click at [308, 228] on label "Non" at bounding box center [321, 234] width 37 height 13
click at [0, 0] on input "Non" at bounding box center [0, 0] width 0 height 0
click at [309, 288] on label "Non" at bounding box center [321, 294] width 37 height 13
click at [0, 0] on input "Non" at bounding box center [0, 0] width 0 height 0
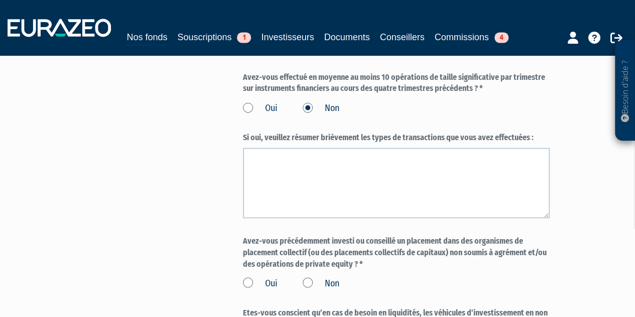
scroll to position [795, 0]
click at [306, 276] on label "Non" at bounding box center [321, 282] width 37 height 13
click at [0, 0] on input "Non" at bounding box center [0, 0] width 0 height 0
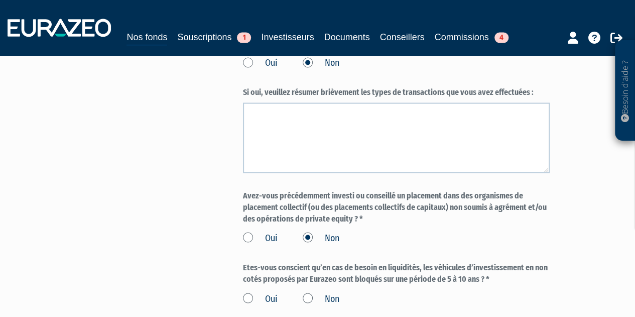
scroll to position [841, 0]
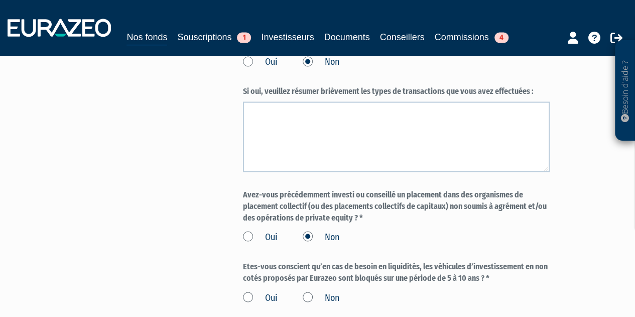
click at [245, 291] on label "Oui" at bounding box center [260, 297] width 35 height 13
click at [0, 0] on input "Oui" at bounding box center [0, 0] width 0 height 0
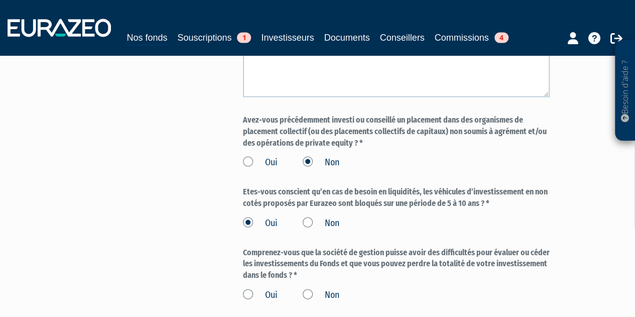
scroll to position [920, 0]
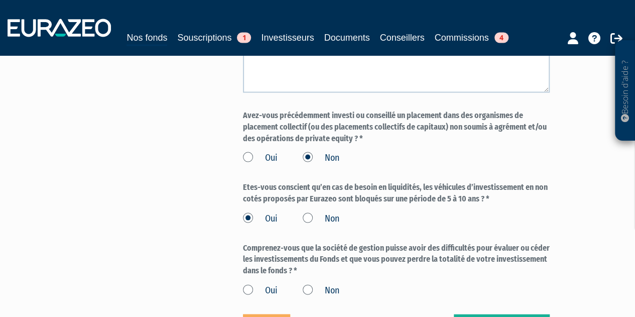
click at [246, 284] on label "Oui" at bounding box center [260, 290] width 35 height 13
click at [0, 0] on input "Oui" at bounding box center [0, 0] width 0 height 0
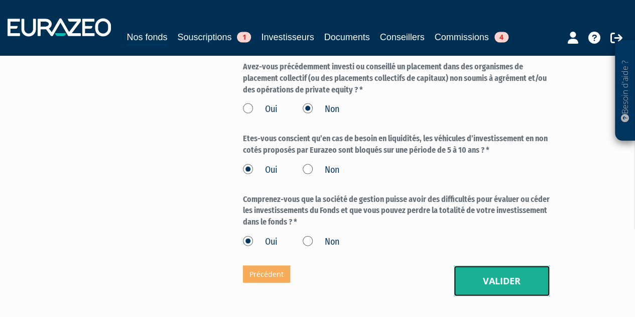
click at [521, 265] on button "Valider" at bounding box center [502, 280] width 96 height 31
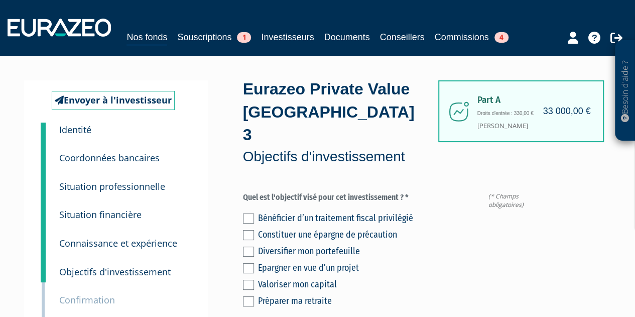
click at [252, 246] on label at bounding box center [248, 251] width 11 height 10
click at [0, 0] on input "checkbox" at bounding box center [0, 0] width 0 height 0
click at [247, 280] on label at bounding box center [248, 285] width 11 height 10
click at [0, 0] on input "checkbox" at bounding box center [0, 0] width 0 height 0
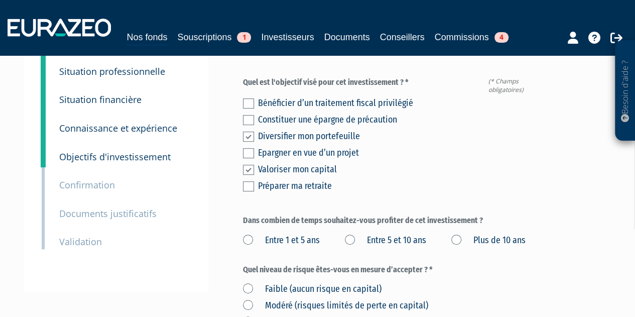
scroll to position [115, 0]
click at [451, 237] on label "Plus de 10 ans" at bounding box center [488, 239] width 74 height 13
click at [0, 0] on ans "Plus de 10 ans" at bounding box center [0, 0] width 0 height 0
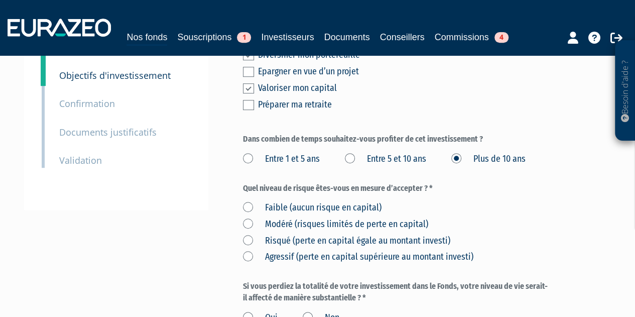
scroll to position [197, 0]
click at [249, 218] on label "Modéré (risques limités de perte en capital)" at bounding box center [335, 223] width 185 height 13
click at [0, 0] on capital\) "Modéré (risques limités de perte en capital)" at bounding box center [0, 0] width 0 height 0
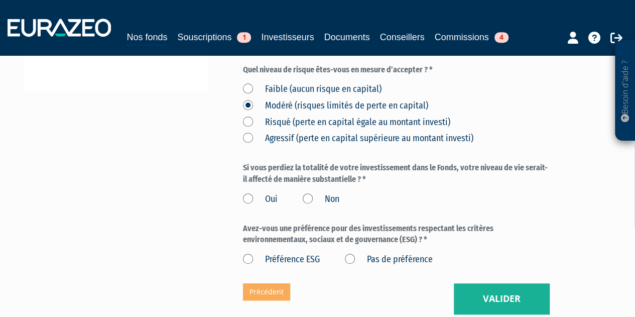
scroll to position [315, 0]
click at [309, 192] on label "Non" at bounding box center [321, 198] width 37 height 13
click at [0, 0] on input "Non" at bounding box center [0, 0] width 0 height 0
click at [251, 252] on label "Préférence ESG" at bounding box center [281, 258] width 77 height 13
click at [0, 0] on ESG "Préférence ESG" at bounding box center [0, 0] width 0 height 0
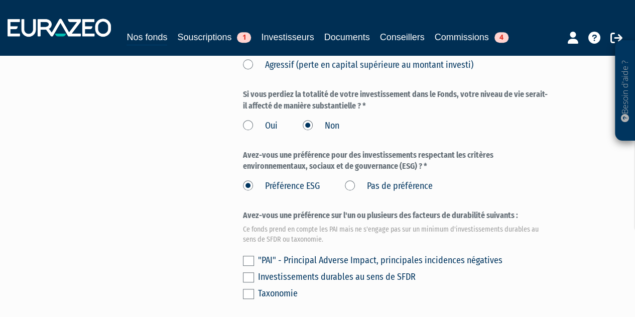
scroll to position [388, 0]
click at [347, 179] on label "Pas de préférence" at bounding box center [389, 185] width 88 height 13
click at [0, 0] on préférence "Pas de préférence" at bounding box center [0, 0] width 0 height 0
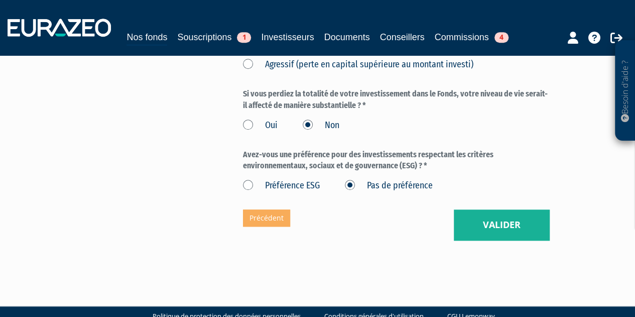
scroll to position [403, 0]
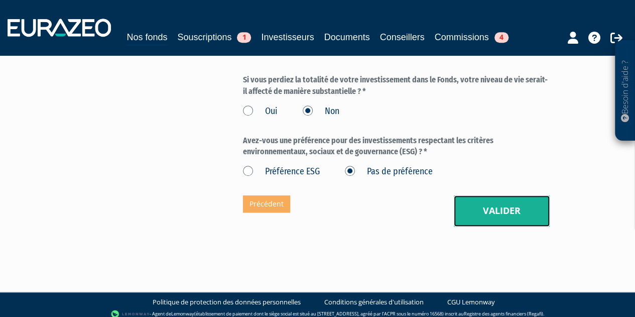
click at [470, 196] on button "Valider" at bounding box center [502, 210] width 96 height 31
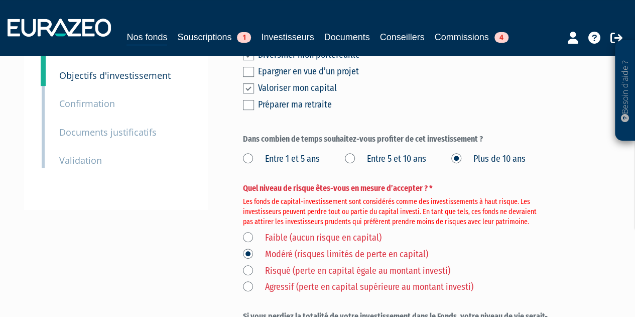
scroll to position [197, 0]
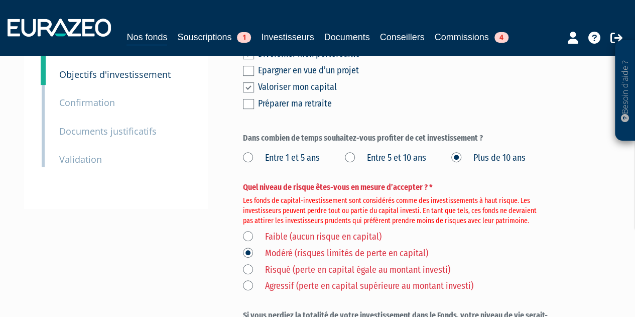
click at [246, 263] on label "Risqué (perte en capital égale au montant investi)" at bounding box center [346, 269] width 207 height 13
click at [0, 0] on investi\) "Risqué (perte en capital égale au montant investi)" at bounding box center [0, 0] width 0 height 0
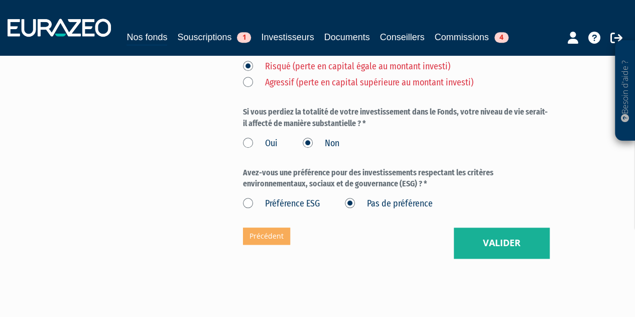
scroll to position [433, 0]
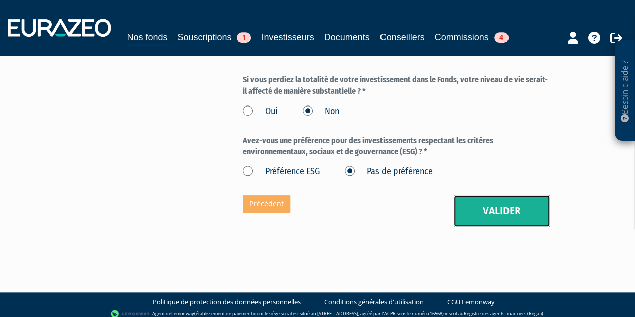
click at [531, 195] on button "Valider" at bounding box center [502, 210] width 96 height 31
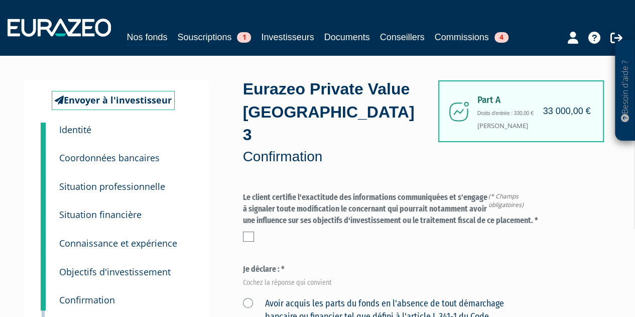
click at [249, 231] on label at bounding box center [248, 236] width 11 height 10
click at [0, 0] on input "checkbox" at bounding box center [0, 0] width 0 height 0
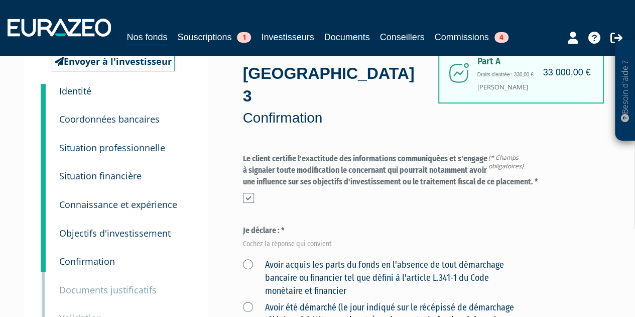
scroll to position [39, 0]
click at [249, 254] on div "Avoir acquis les parts du fonds en l'absence de tout démarchage bancaire ou fin…" at bounding box center [396, 296] width 307 height 84
click at [249, 258] on label "Avoir acquis les parts du fonds en l'absence de tout démarchage bancaire ou fin…" at bounding box center [385, 277] width 284 height 39
click at [0, 0] on financier "Avoir acquis les parts du fonds en l'absence de tout démarchage bancaire ou fin…" at bounding box center [0, 0] width 0 height 0
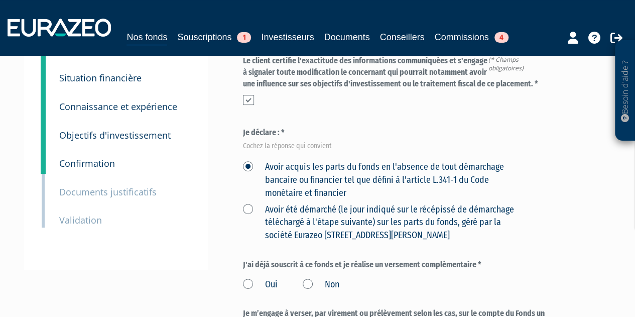
scroll to position [155, 0]
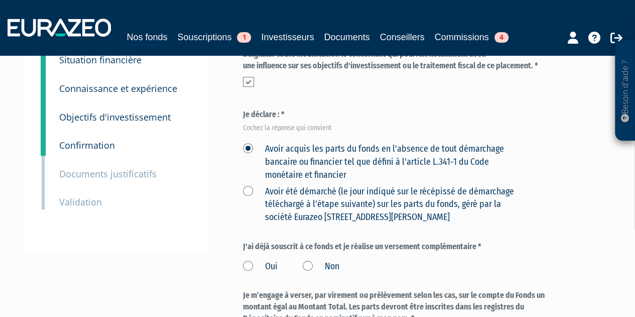
click at [308, 260] on label "Non" at bounding box center [321, 266] width 37 height 13
click at [0, 0] on input "Non" at bounding box center [0, 0] width 0 height 0
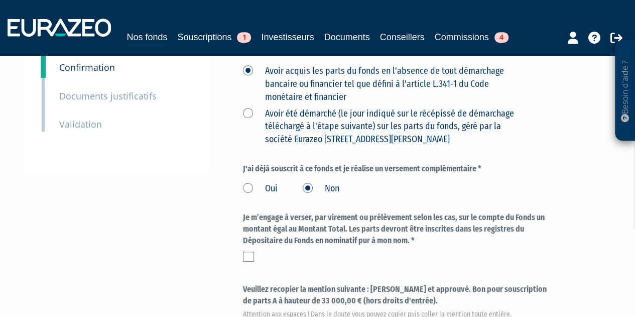
scroll to position [233, 0]
click at [246, 251] on label at bounding box center [248, 256] width 11 height 10
click at [0, 0] on input "checkbox" at bounding box center [0, 0] width 0 height 0
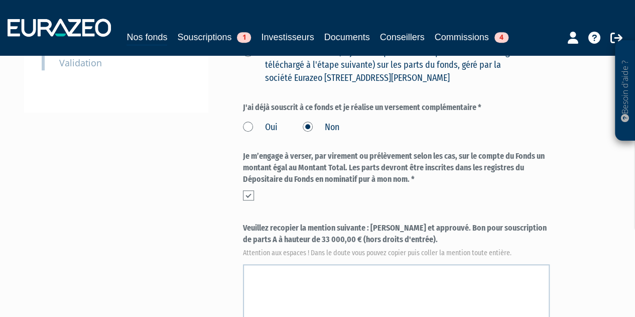
scroll to position [297, 0]
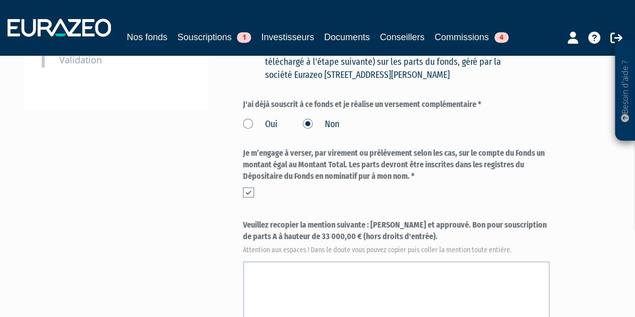
drag, startPoint x: 399, startPoint y: 214, endPoint x: 370, endPoint y: 199, distance: 32.3
click at [370, 219] on label "Veuillez recopier la mention suivante : [PERSON_NAME] et approuvé. Bon pour sou…" at bounding box center [396, 235] width 307 height 33
copy label "[PERSON_NAME] et approuvé. Bon pour souscription de parts A à hauteur de 33 000…"
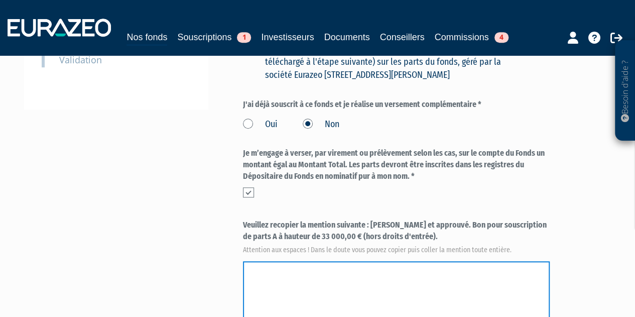
click at [368, 261] on textarea at bounding box center [396, 296] width 307 height 70
paste textarea "[PERSON_NAME] et approuvé. Bon pour souscription de parts A à hauteur de 33 000…"
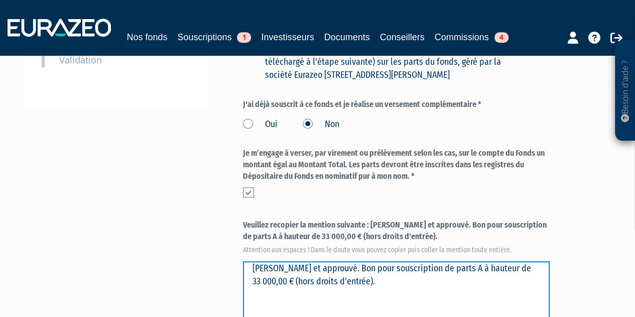
click at [368, 261] on textarea at bounding box center [396, 296] width 307 height 70
click at [341, 279] on textarea at bounding box center [396, 296] width 307 height 70
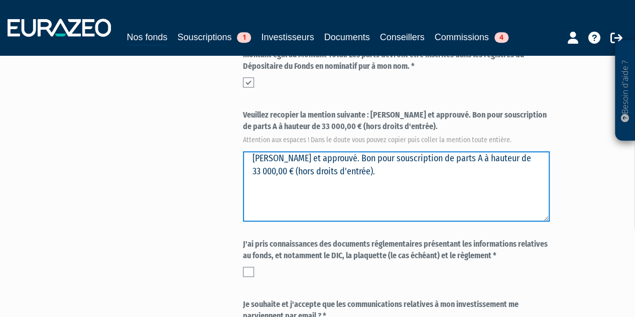
scroll to position [407, 0]
type textarea "[PERSON_NAME] et approuvé. Bon pour souscription de parts A à hauteur de 33 000…"
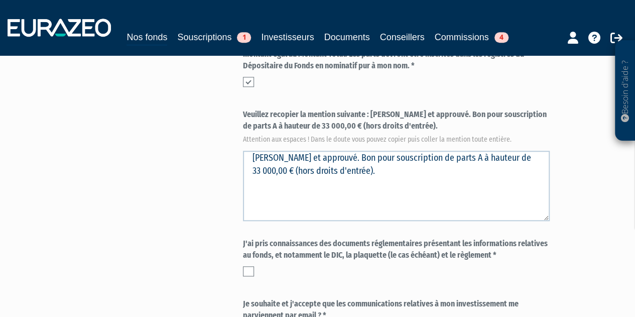
click at [247, 266] on label at bounding box center [248, 271] width 11 height 10
click at [0, 0] on input "checkbox" at bounding box center [0, 0] width 0 height 0
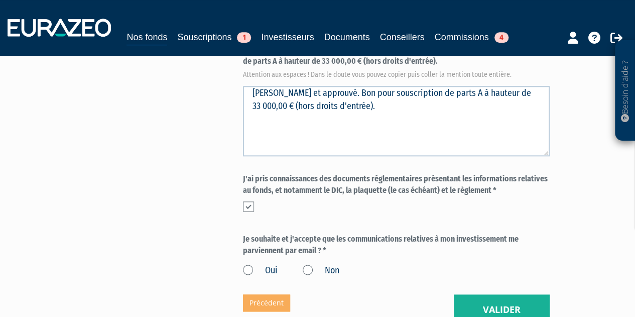
scroll to position [472, 0]
click at [247, 263] on label "Oui" at bounding box center [260, 269] width 35 height 13
click at [0, 0] on input "Oui" at bounding box center [0, 0] width 0 height 0
click at [509, 294] on button "Valider" at bounding box center [502, 309] width 96 height 31
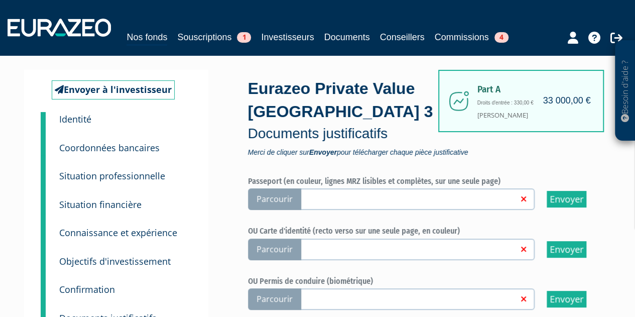
scroll to position [36, 0]
click at [263, 250] on span "Parcourir" at bounding box center [274, 249] width 53 height 22
click at [0, 0] on input "Parcourir" at bounding box center [0, 0] width 0 height 0
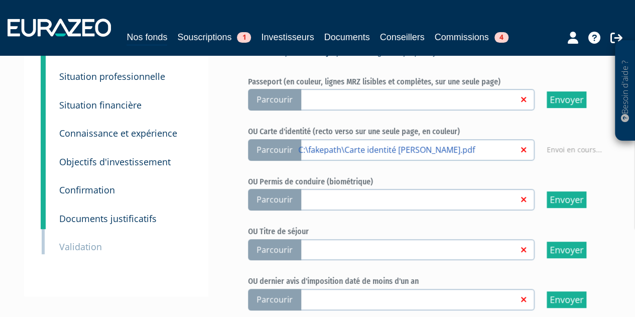
scroll to position [139, 0]
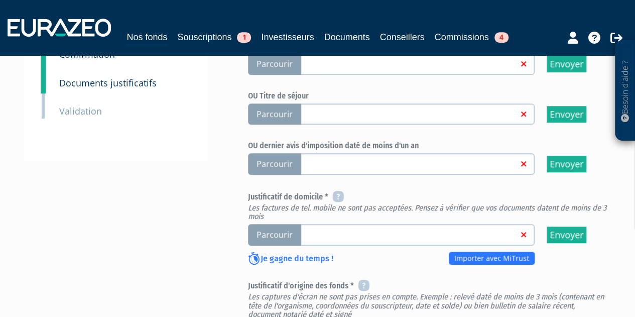
scroll to position [271, 0]
click at [464, 236] on link at bounding box center [412, 233] width 229 height 10
click at [0, 0] on input "Parcourir" at bounding box center [0, 0] width 0 height 0
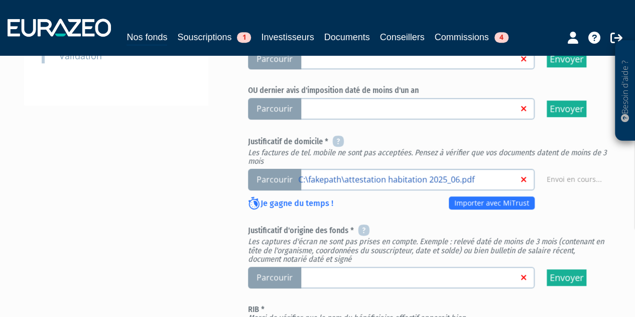
scroll to position [326, 0]
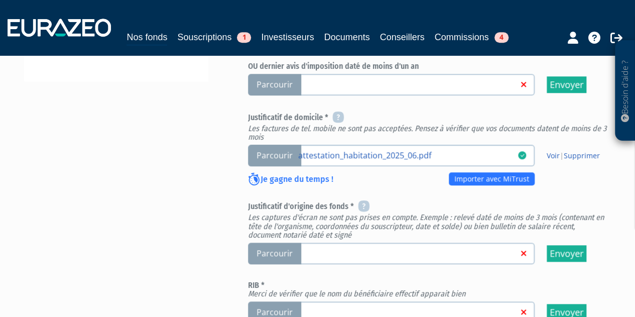
scroll to position [387, 0]
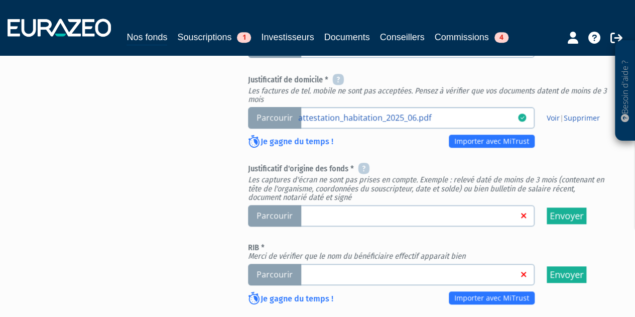
click at [291, 208] on span "Parcourir" at bounding box center [274, 216] width 53 height 22
click at [0, 0] on input "Parcourir" at bounding box center [0, 0] width 0 height 0
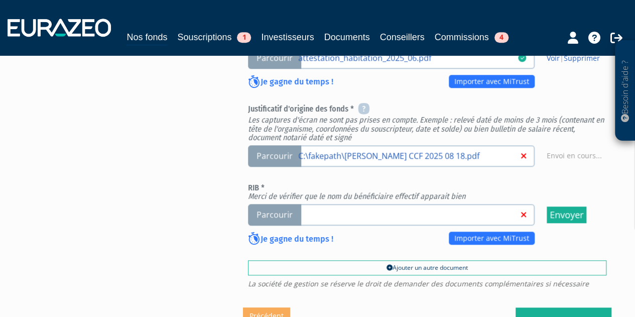
scroll to position [448, 0]
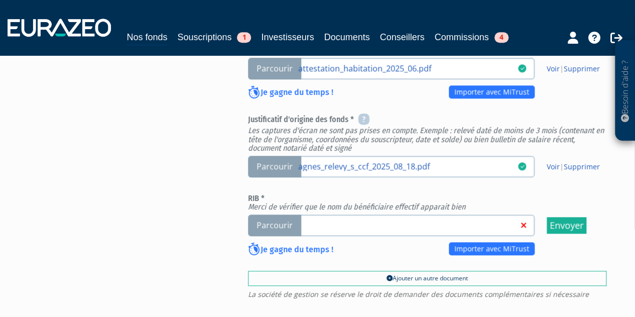
scroll to position [437, 0]
click at [268, 218] on span "Parcourir" at bounding box center [274, 225] width 53 height 22
click at [0, 0] on input "Parcourir" at bounding box center [0, 0] width 0 height 0
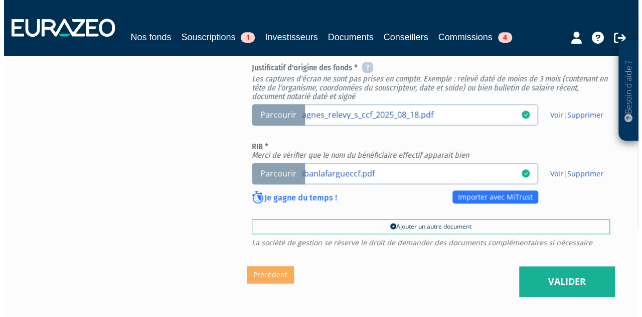
scroll to position [489, 0]
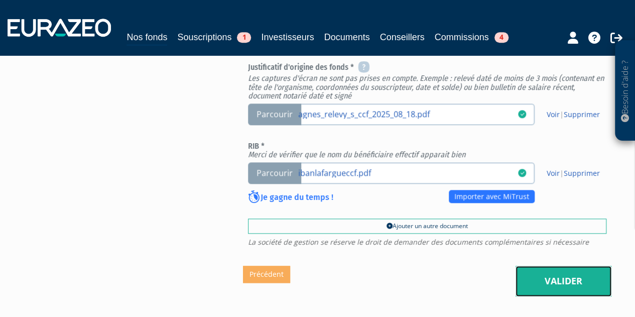
click at [553, 284] on link "Valider" at bounding box center [563, 280] width 96 height 31
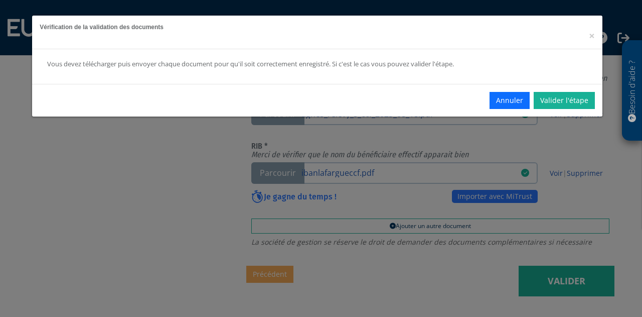
click at [561, 87] on div "Annuler Valider l'étape" at bounding box center [317, 100] width 571 height 33
click at [561, 94] on link "Valider l'étape" at bounding box center [564, 100] width 61 height 17
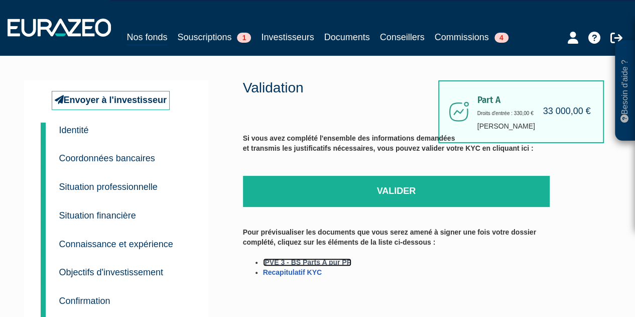
click at [323, 262] on link "IPVE 3 - BS Parts A pur PP" at bounding box center [307, 262] width 88 height 8
click at [312, 275] on link "Recapitulatif KYC" at bounding box center [292, 272] width 59 height 8
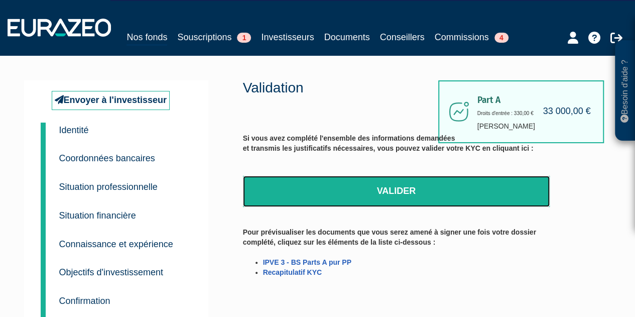
click at [343, 200] on link "Valider" at bounding box center [396, 191] width 307 height 31
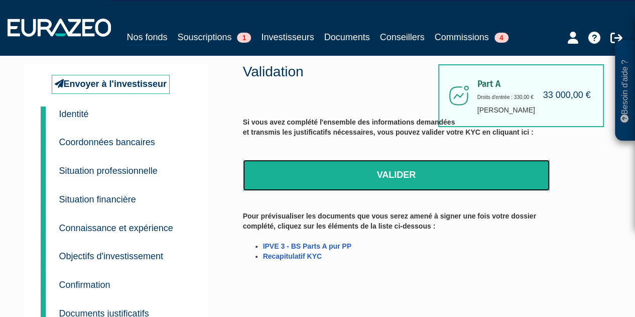
scroll to position [17, 0]
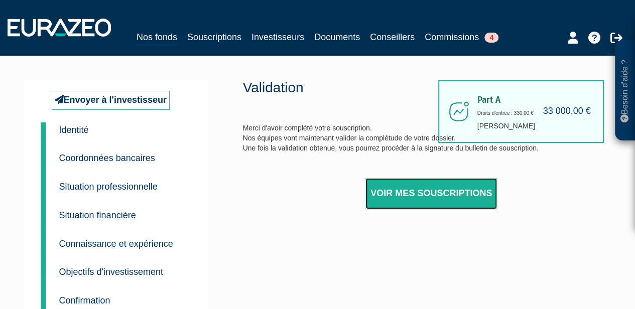
click at [395, 185] on link "Voir mes souscriptions" at bounding box center [430, 193] width 131 height 31
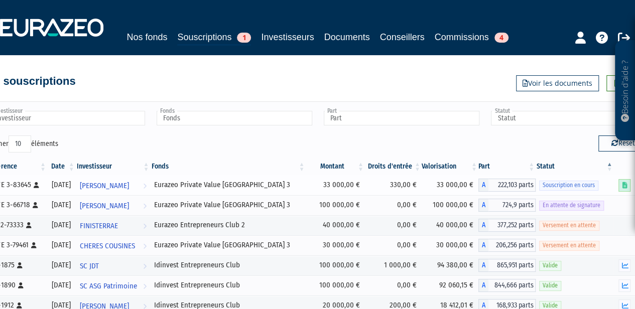
scroll to position [0, 21]
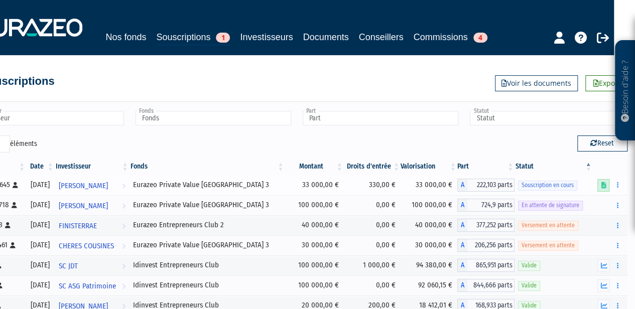
click at [600, 186] on link at bounding box center [603, 185] width 12 height 13
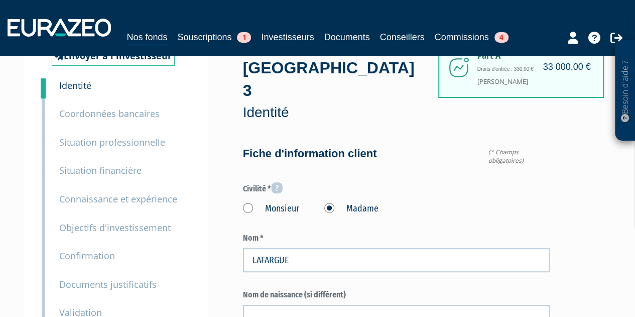
scroll to position [45, 0]
click at [96, 281] on small "Documents justificatifs" at bounding box center [107, 284] width 97 height 12
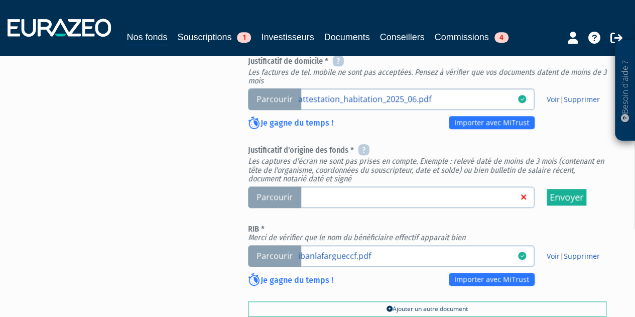
scroll to position [407, 0]
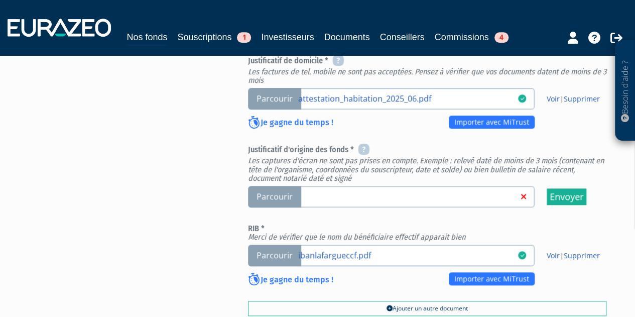
click at [278, 204] on span "Parcourir" at bounding box center [274, 197] width 53 height 22
click at [0, 0] on input "Parcourir" at bounding box center [0, 0] width 0 height 0
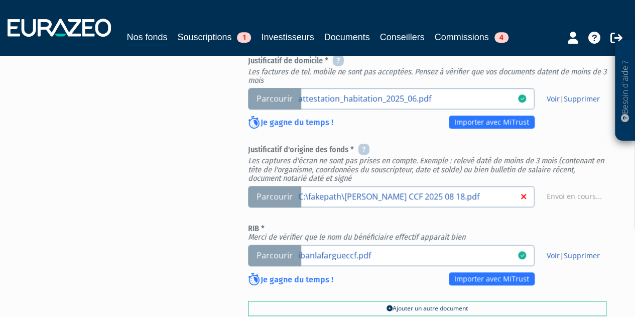
scroll to position [478, 0]
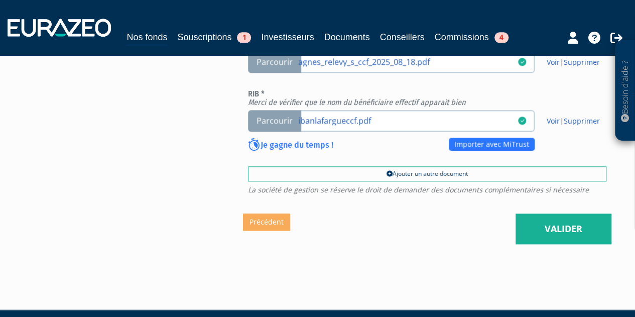
scroll to position [543, 0]
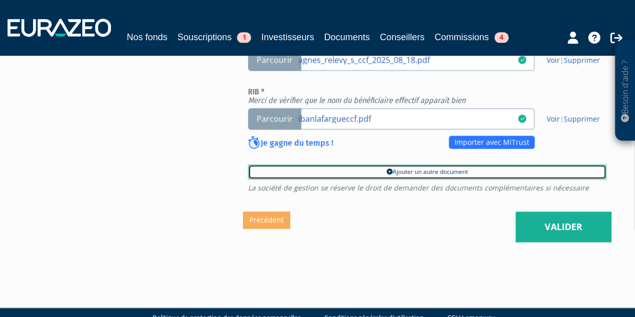
click at [369, 174] on link "Ajouter un autre document" at bounding box center [427, 171] width 358 height 15
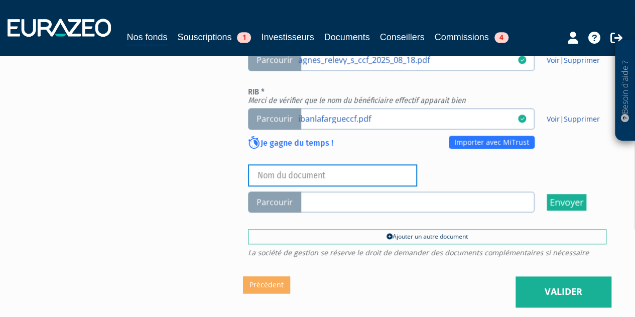
click at [282, 172] on input "text" at bounding box center [332, 175] width 169 height 22
type input "r"
type input "epargne disponible"
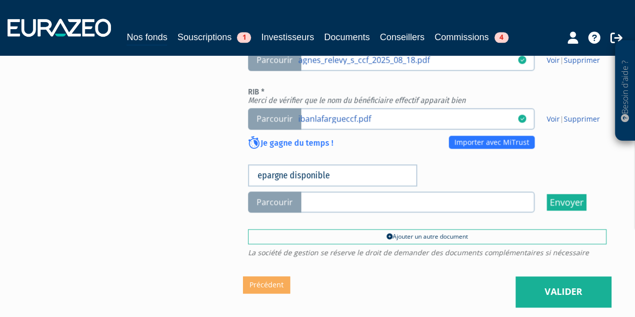
click at [265, 207] on span "Parcourir" at bounding box center [274, 202] width 53 height 22
click at [0, 0] on input "Parcourir" at bounding box center [0, 0] width 0 height 0
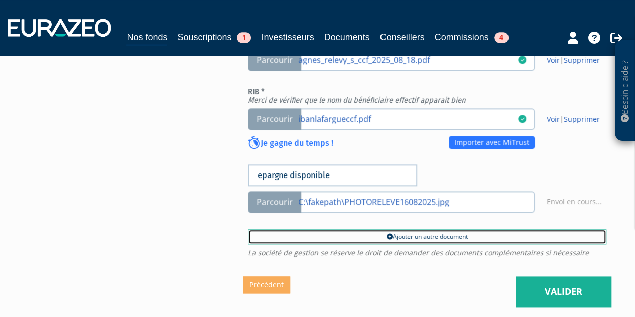
click at [449, 232] on link "Ajouter un autre document" at bounding box center [427, 236] width 358 height 15
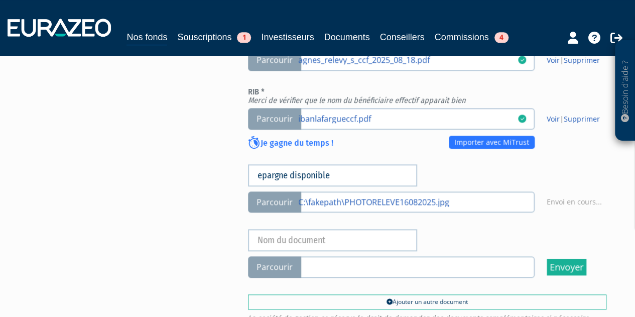
click at [327, 226] on div "epargne disponible Parcourir C:\fakepath\PHOTORELEVE16082025.jpg Envoi en cours…" at bounding box center [427, 221] width 358 height 114
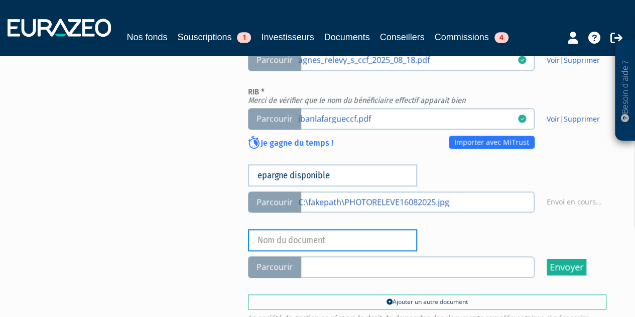
click at [315, 237] on input "text" at bounding box center [332, 240] width 169 height 22
type input "virement compte à compte"
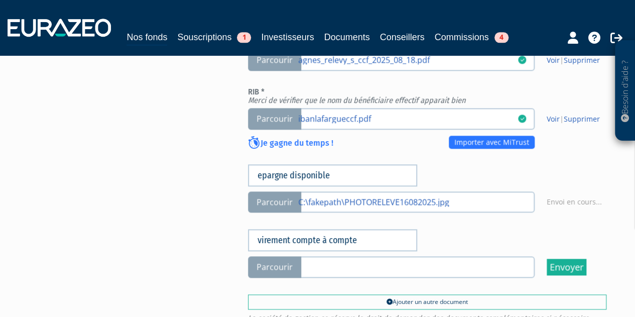
click at [282, 273] on span "Parcourir" at bounding box center [274, 267] width 53 height 22
click at [0, 0] on input "Parcourir" at bounding box center [0, 0] width 0 height 0
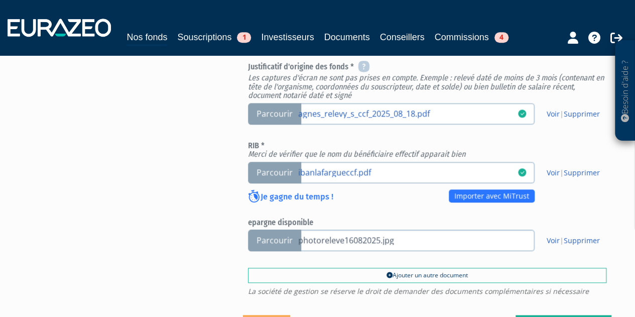
scroll to position [463, 0]
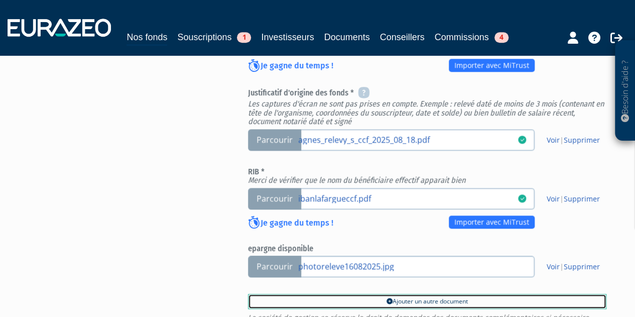
click at [396, 299] on link "Ajouter un autre document" at bounding box center [427, 301] width 358 height 15
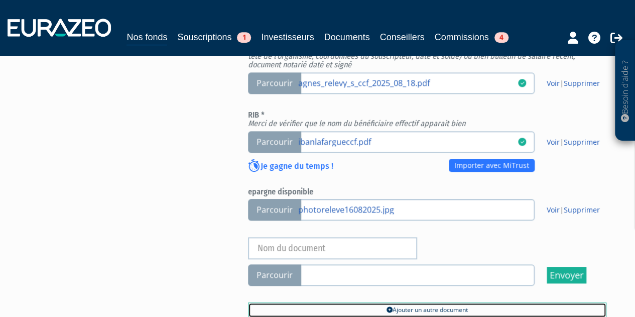
scroll to position [522, 0]
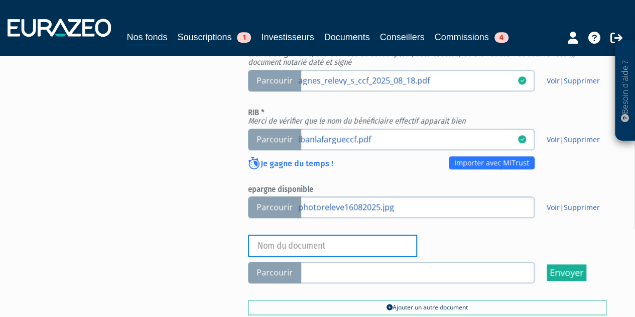
click at [362, 240] on input "text" at bounding box center [332, 245] width 169 height 22
type input "virement"
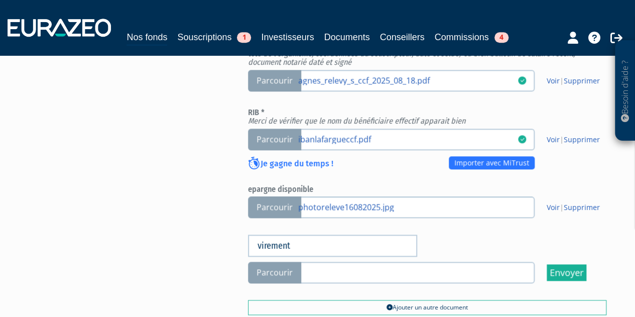
click at [274, 276] on span "Parcourir" at bounding box center [274, 272] width 53 height 22
click at [0, 0] on input "Parcourir" at bounding box center [0, 0] width 0 height 0
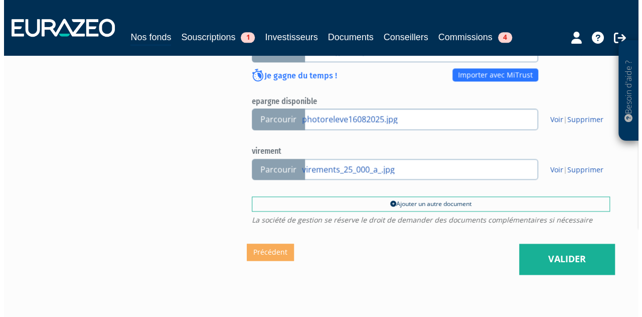
scroll to position [664, 0]
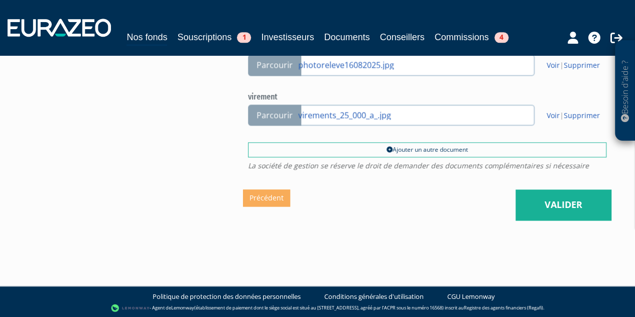
click at [536, 206] on link "Valider" at bounding box center [563, 204] width 96 height 31
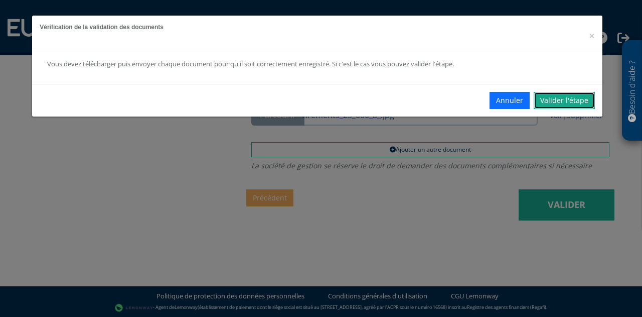
click at [547, 106] on link "Valider l'étape" at bounding box center [564, 100] width 61 height 17
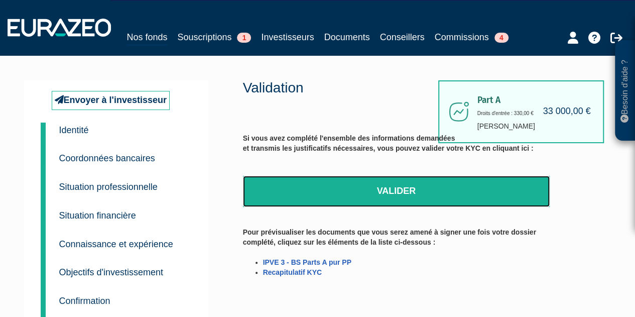
click at [427, 183] on link "Valider" at bounding box center [396, 191] width 307 height 31
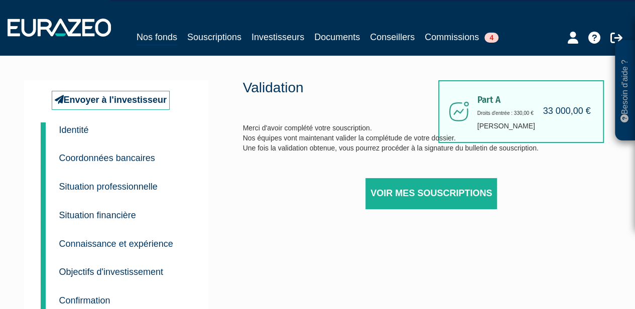
click at [607, 165] on div "Part A 33 000,00 € Droits d'entrée : 330,00 € [PERSON_NAME] Validation Merci d'…" at bounding box center [427, 243] width 368 height 326
click at [394, 261] on div "Part A 33 000,00 € Droits d'entrée : 330,00 € [PERSON_NAME] Validation Merci d'…" at bounding box center [427, 243] width 368 height 326
